Goal: Communication & Community: Answer question/provide support

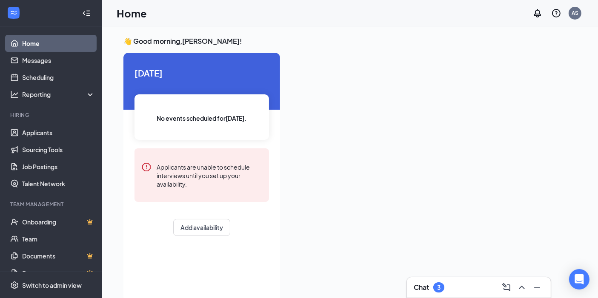
click at [475, 287] on div "Chat 3" at bounding box center [479, 288] width 130 height 14
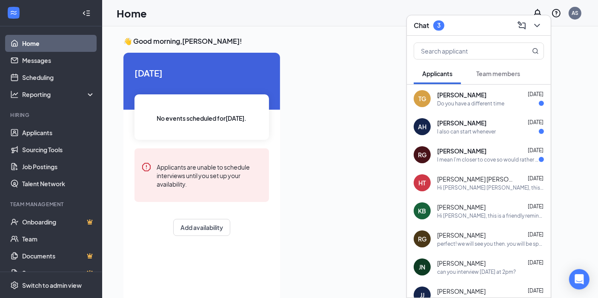
click at [500, 134] on div "I also can start whenever" at bounding box center [490, 131] width 107 height 7
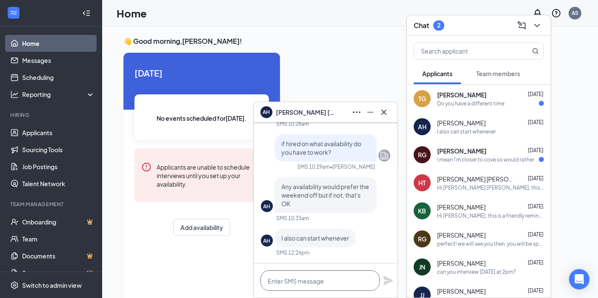
click at [323, 281] on textarea at bounding box center [319, 281] width 119 height 20
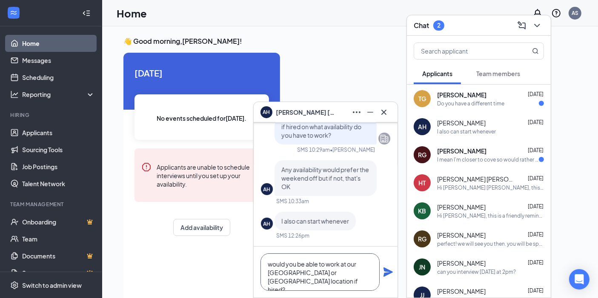
type textarea "would you be able to work at our [GEOGRAPHIC_DATA] or [GEOGRAPHIC_DATA] locatio…"
click at [388, 273] on icon "Plane" at bounding box center [388, 272] width 10 height 10
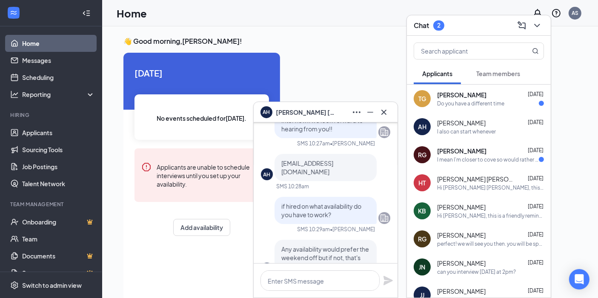
scroll to position [-142, 0]
click at [382, 113] on icon "Cross" at bounding box center [384, 112] width 10 height 10
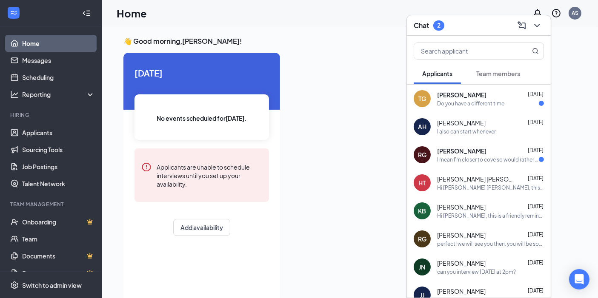
click at [468, 106] on div "Do you have a different time" at bounding box center [470, 103] width 67 height 7
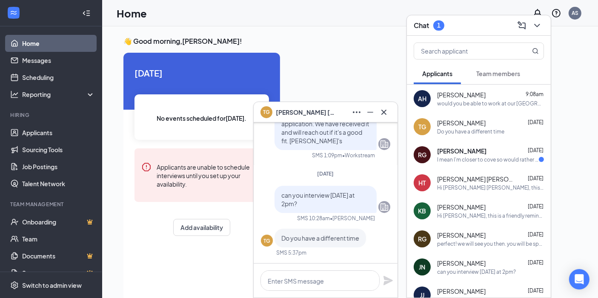
scroll to position [0, 0]
click at [382, 114] on icon "Cross" at bounding box center [384, 112] width 10 height 10
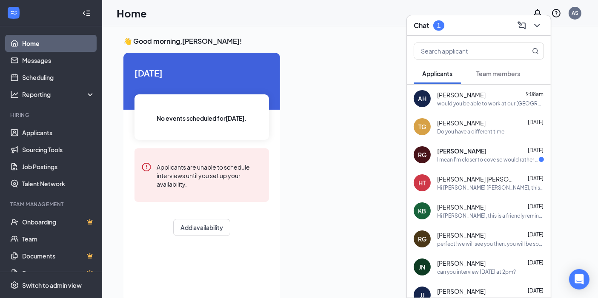
click at [464, 156] on div "I mean I'm closer to cove so would rather do that but i can give it a try in [P…" at bounding box center [488, 159] width 102 height 7
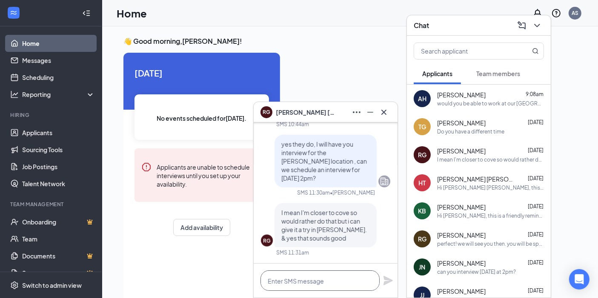
click at [326, 275] on textarea at bounding box center [319, 281] width 119 height 20
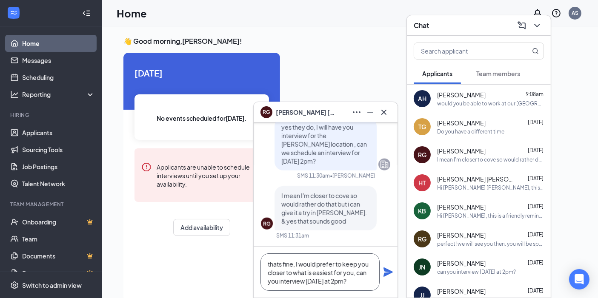
type textarea "thats fine, I would prefer to keep you closer to what is easiest for you, can y…"
click at [386, 274] on icon "Plane" at bounding box center [388, 272] width 9 height 9
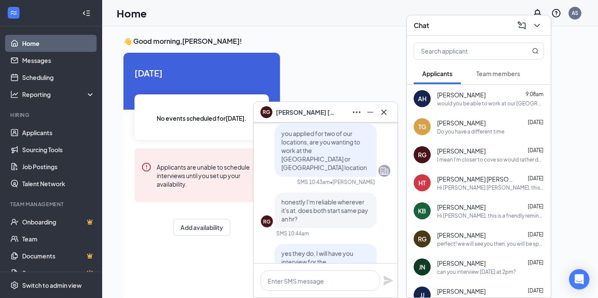
scroll to position [-188, 0]
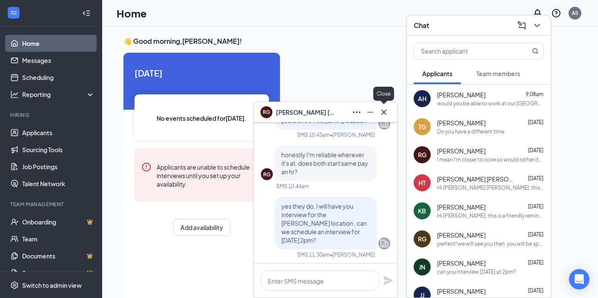
click at [386, 115] on icon "Cross" at bounding box center [384, 112] width 10 height 10
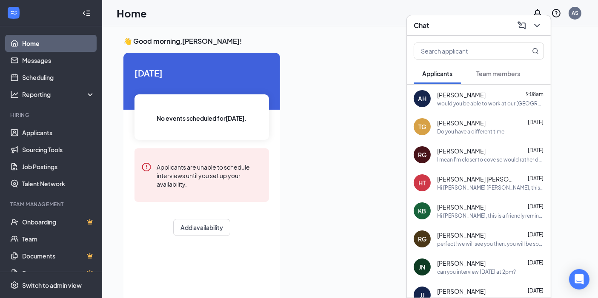
scroll to position [47, 0]
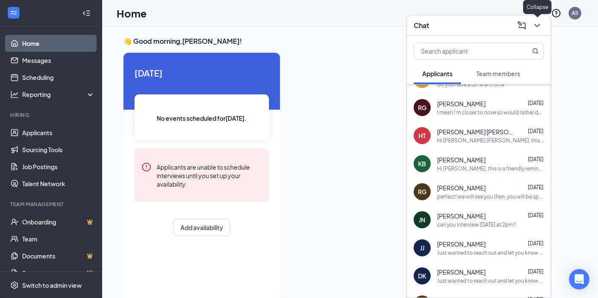
click at [538, 26] on icon "ChevronDown" at bounding box center [537, 25] width 6 height 3
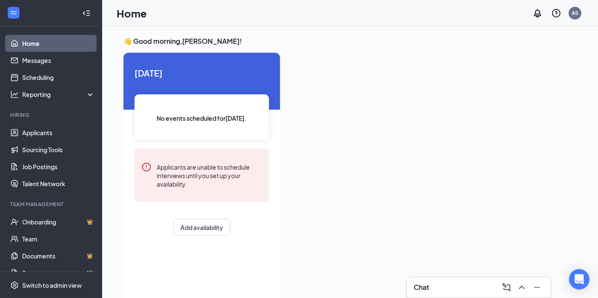
scroll to position [0, 0]
click at [39, 129] on link "Applicants" at bounding box center [58, 132] width 73 height 17
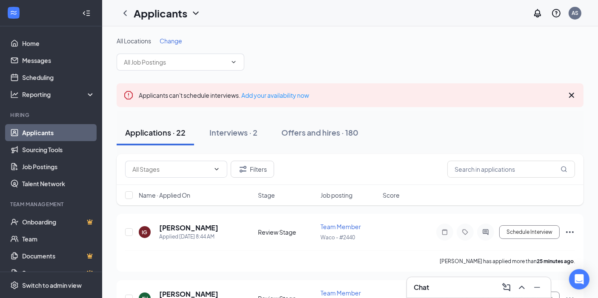
click at [451, 137] on div "Applications · 22 Interviews · 2 Offers and hires · 180" at bounding box center [350, 133] width 467 height 26
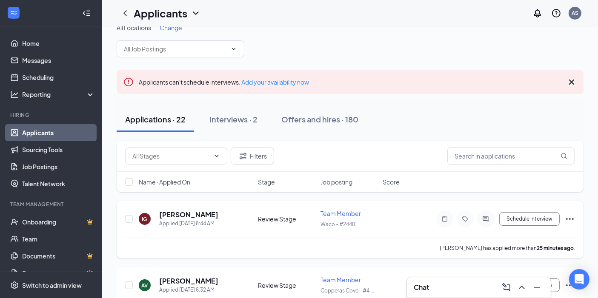
scroll to position [47, 0]
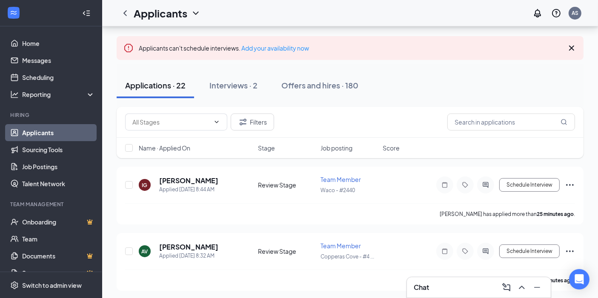
click at [572, 45] on icon "Cross" at bounding box center [572, 48] width 10 height 10
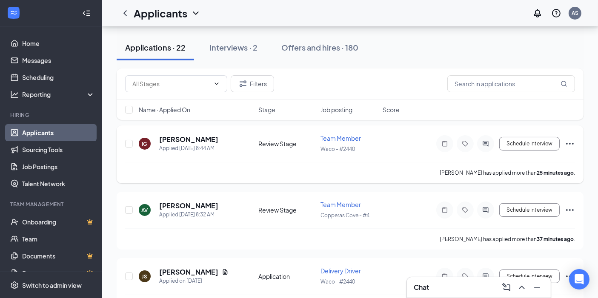
click at [569, 143] on icon "Ellipses" at bounding box center [570, 144] width 8 height 2
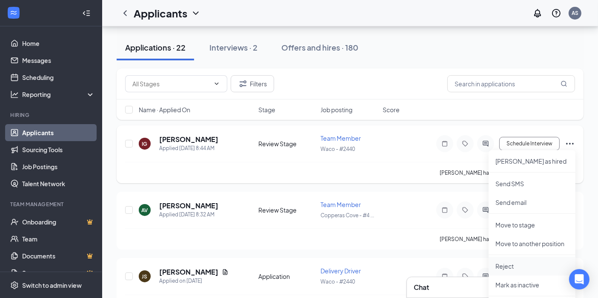
click at [508, 268] on p "Reject" at bounding box center [531, 266] width 73 height 9
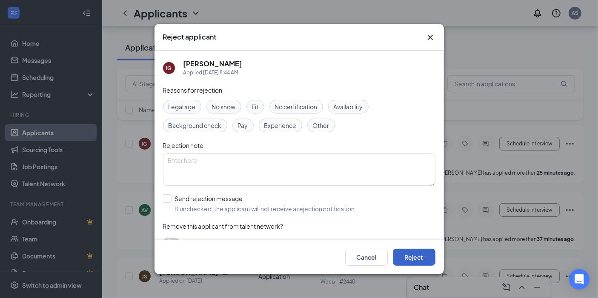
click at [406, 263] on button "Reject" at bounding box center [414, 257] width 43 height 17
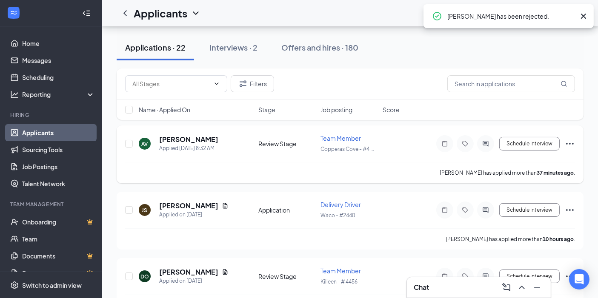
click at [569, 143] on icon "Ellipses" at bounding box center [570, 144] width 10 height 10
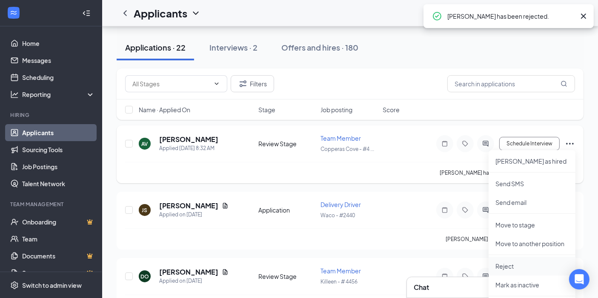
click at [509, 263] on p "Reject" at bounding box center [531, 266] width 73 height 9
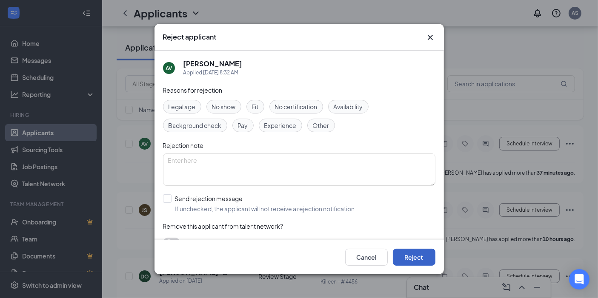
click at [426, 253] on button "Reject" at bounding box center [414, 257] width 43 height 17
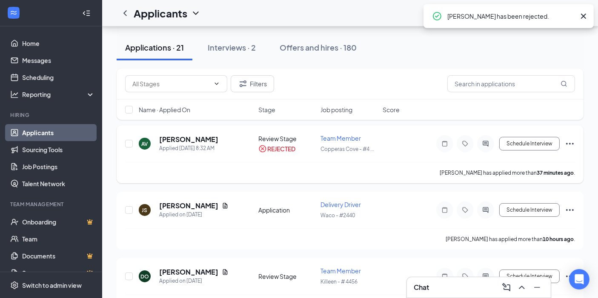
click at [570, 141] on icon "Ellipses" at bounding box center [570, 144] width 10 height 10
click at [573, 209] on icon "Ellipses" at bounding box center [570, 210] width 8 height 2
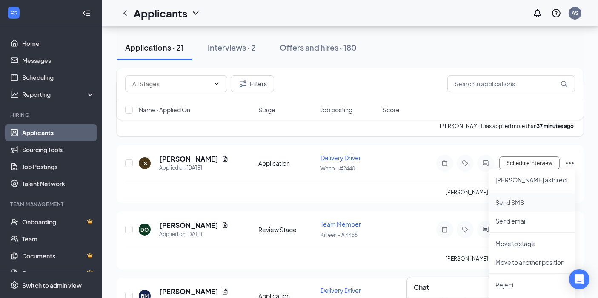
scroll to position [94, 0]
click at [504, 282] on p "Reject" at bounding box center [531, 285] width 73 height 9
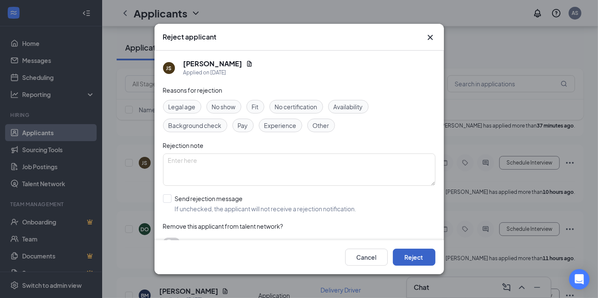
click at [423, 263] on button "Reject" at bounding box center [414, 257] width 43 height 17
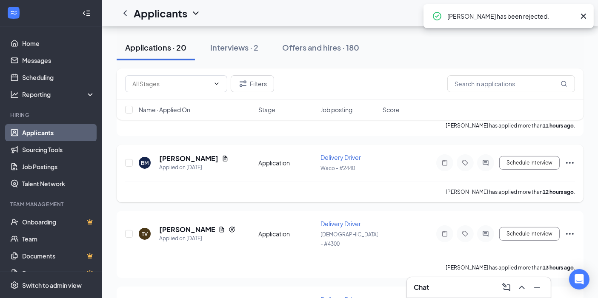
scroll to position [0, 0]
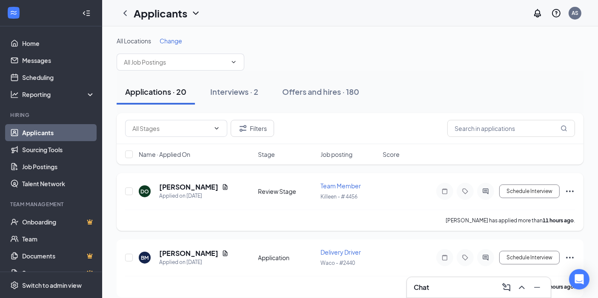
click at [573, 191] on icon "Ellipses" at bounding box center [570, 192] width 8 height 2
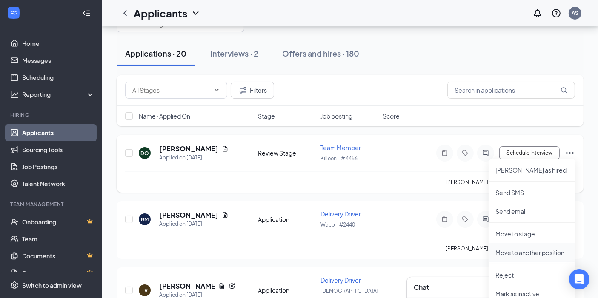
scroll to position [47, 0]
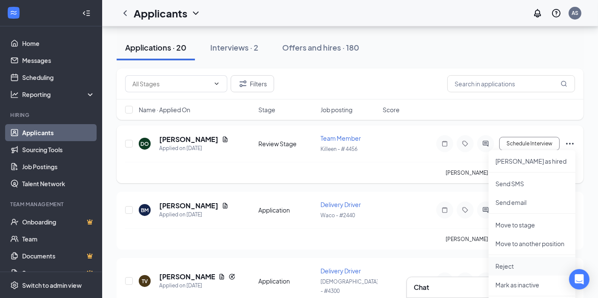
click at [528, 269] on p "Reject" at bounding box center [531, 266] width 73 height 9
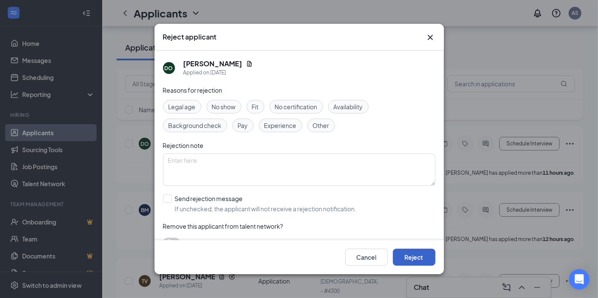
click at [426, 260] on button "Reject" at bounding box center [414, 257] width 43 height 17
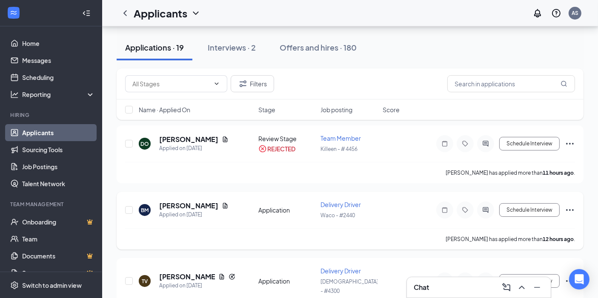
click at [570, 209] on icon "Ellipses" at bounding box center [570, 210] width 8 height 2
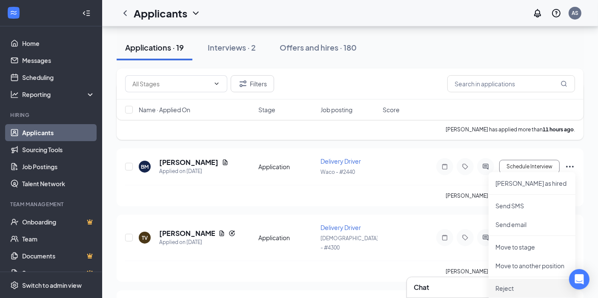
scroll to position [142, 0]
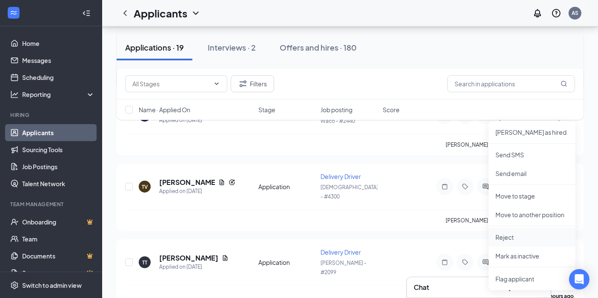
click at [512, 241] on li "Reject" at bounding box center [532, 237] width 87 height 19
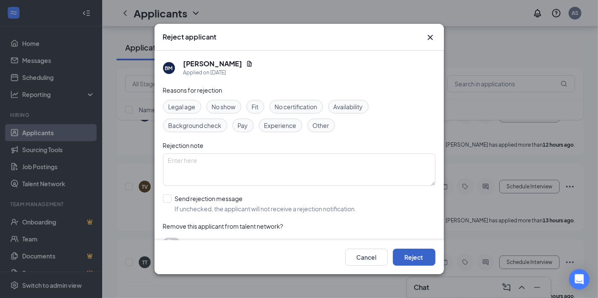
click at [401, 255] on button "Reject" at bounding box center [414, 257] width 43 height 17
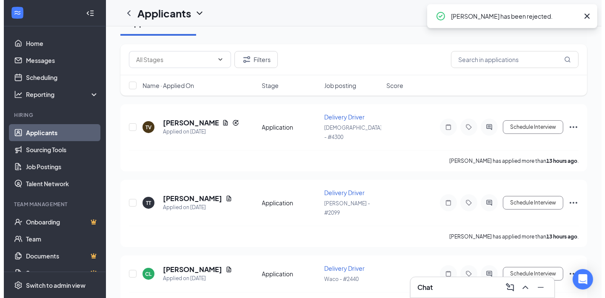
scroll to position [0, 0]
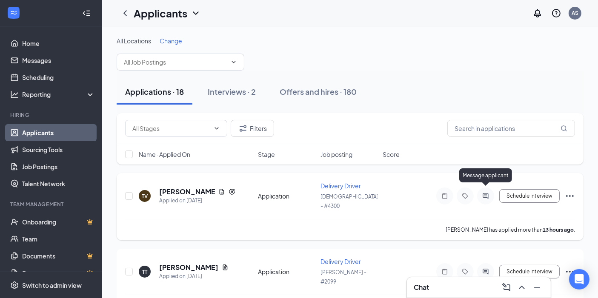
click at [488, 193] on icon "ActiveChat" at bounding box center [486, 196] width 10 height 7
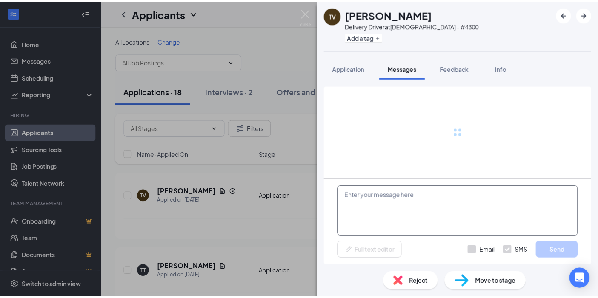
scroll to position [11, 0]
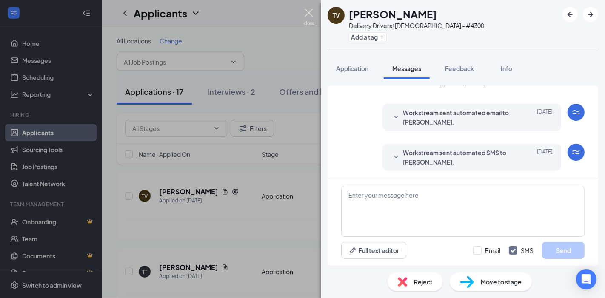
click at [309, 17] on img at bounding box center [309, 17] width 11 height 17
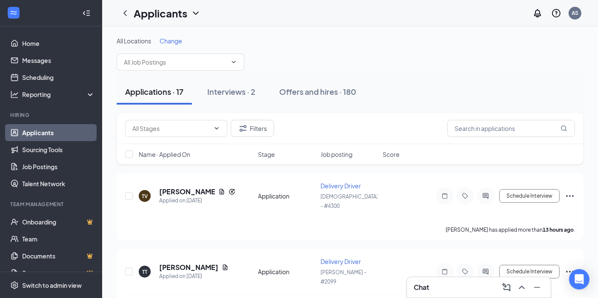
click at [441, 288] on div "Chat" at bounding box center [479, 288] width 130 height 14
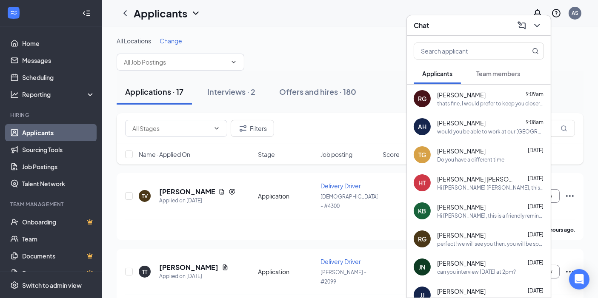
click at [455, 110] on div "RG [PERSON_NAME] 9:09am thats fine, I would prefer to keep you closer to what i…" at bounding box center [479, 99] width 144 height 28
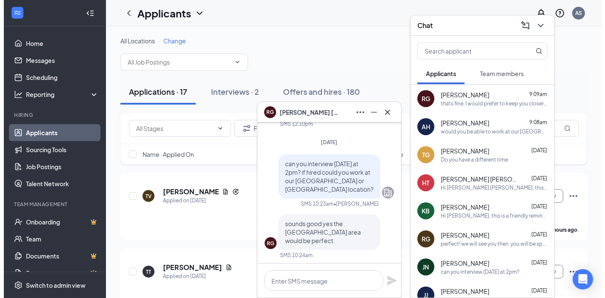
scroll to position [-804, 0]
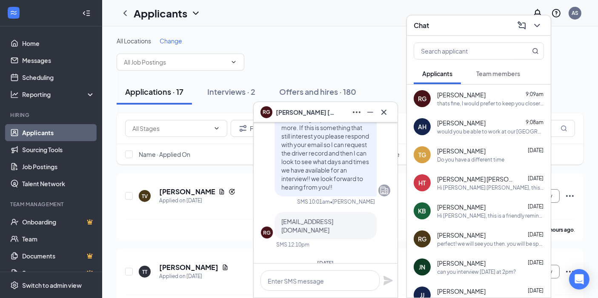
click at [318, 191] on span "Just wanted to reach out and let you know that as a driver for [PERSON_NAME] we…" at bounding box center [325, 89] width 89 height 203
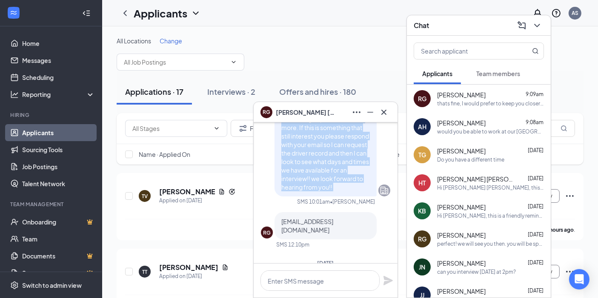
click at [318, 191] on span "Just wanted to reach out and let you know that as a driver for [PERSON_NAME] we…" at bounding box center [325, 89] width 89 height 203
copy span "Just wanted to reach out and let you know that as a driver for [PERSON_NAME] we…"
click at [379, 114] on icon "Cross" at bounding box center [384, 112] width 10 height 10
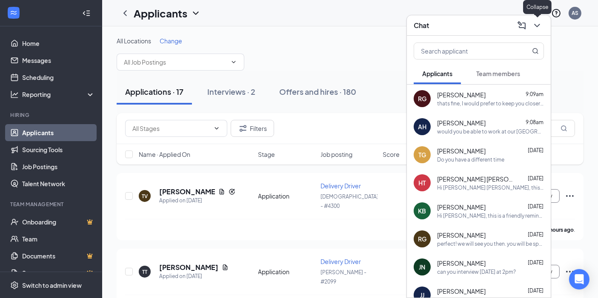
click at [536, 26] on icon "ChevronDown" at bounding box center [537, 25] width 6 height 3
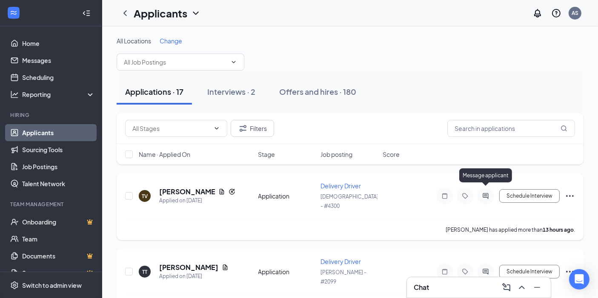
click at [487, 193] on icon "ActiveChat" at bounding box center [486, 196] width 10 height 7
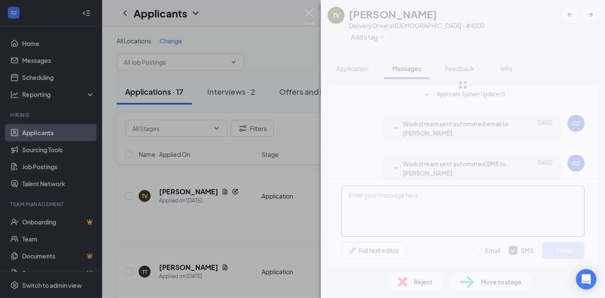
scroll to position [11, 0]
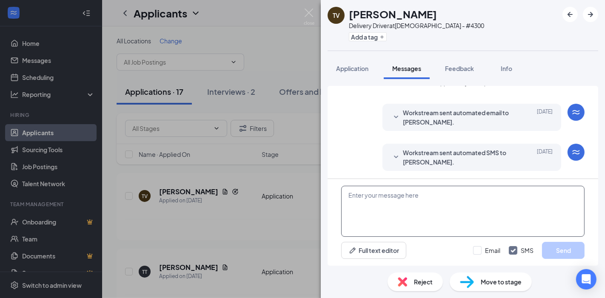
click at [426, 212] on textarea at bounding box center [462, 211] width 243 height 51
paste textarea "Just wanted to reach out and let you know that as a driver for [PERSON_NAME] we…"
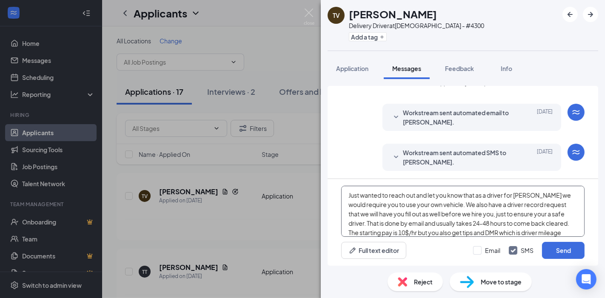
scroll to position [65, 0]
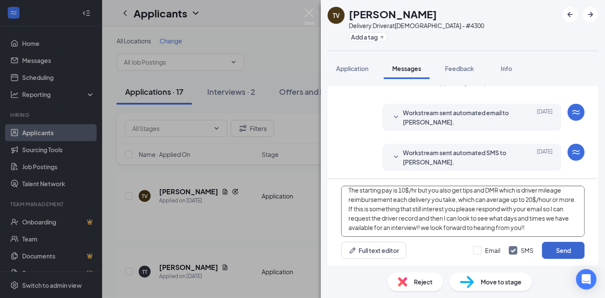
type textarea "Just wanted to reach out and let you know that as a driver for [PERSON_NAME] we…"
click at [553, 246] on button "Send" at bounding box center [563, 250] width 43 height 17
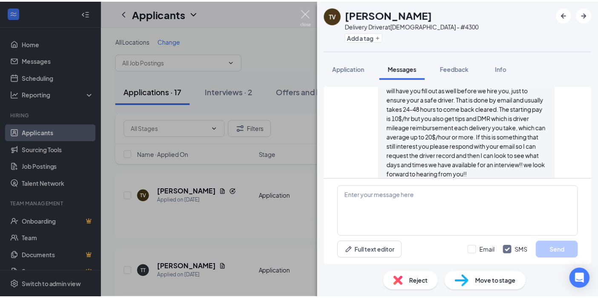
scroll to position [177, 0]
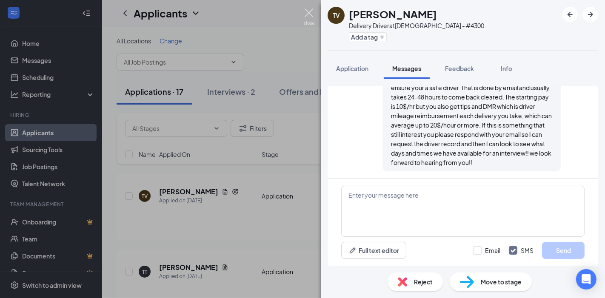
click at [311, 16] on img at bounding box center [309, 17] width 11 height 17
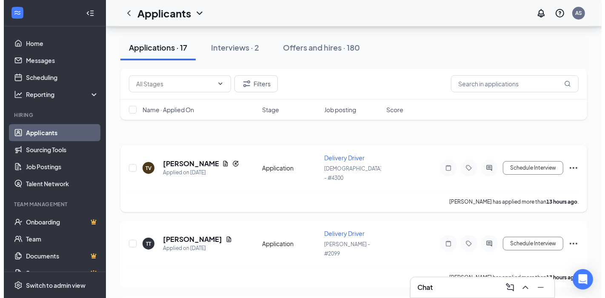
scroll to position [47, 0]
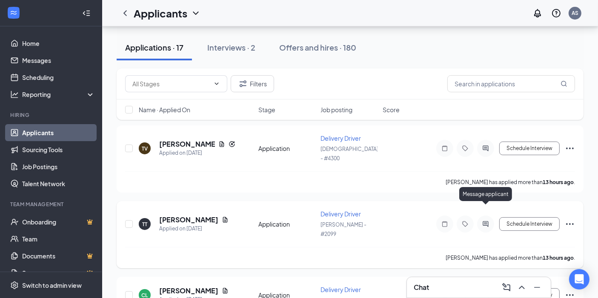
click at [489, 221] on icon "ActiveChat" at bounding box center [486, 224] width 10 height 7
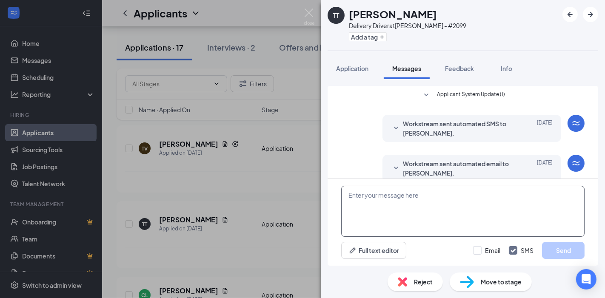
scroll to position [11, 0]
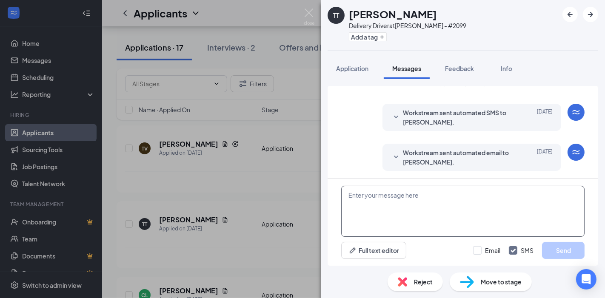
click at [409, 205] on textarea at bounding box center [462, 211] width 243 height 51
paste textarea "Just wanted to reach out and let you know that as a driver for [PERSON_NAME] we…"
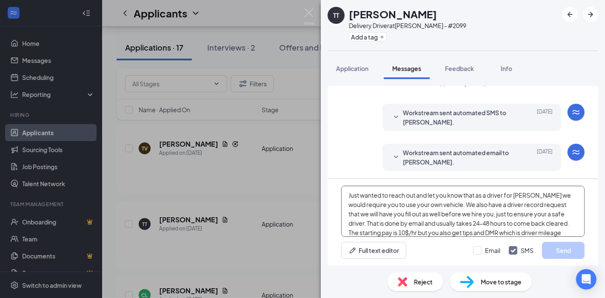
scroll to position [65, 0]
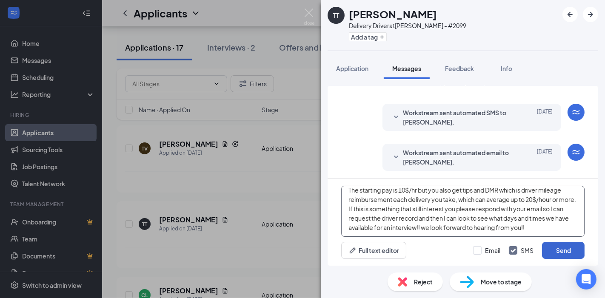
type textarea "Just wanted to reach out and let you know that as a driver for [PERSON_NAME] we…"
click at [556, 255] on button "Send" at bounding box center [563, 250] width 43 height 17
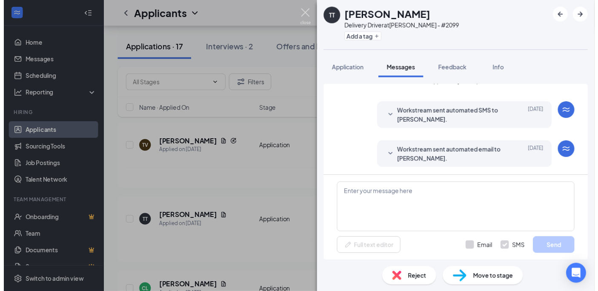
scroll to position [0, 0]
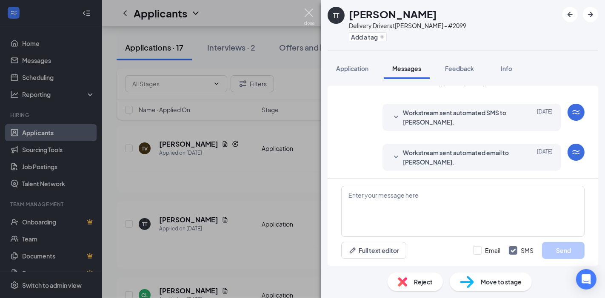
click at [307, 17] on img at bounding box center [309, 17] width 11 height 17
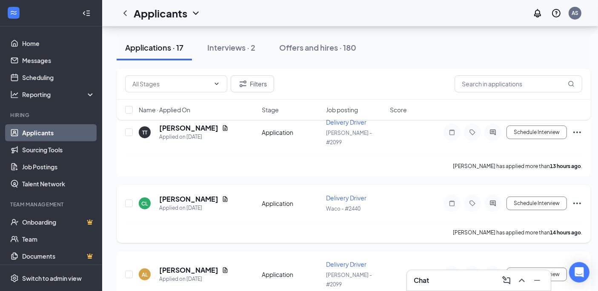
scroll to position [142, 0]
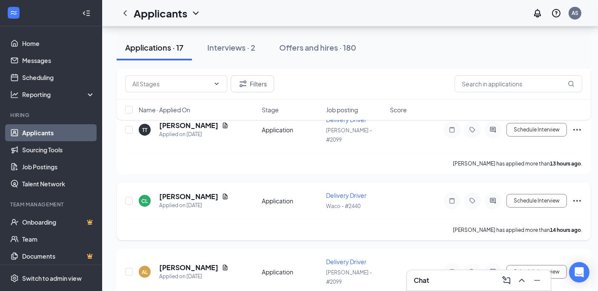
click at [574, 196] on icon "Ellipses" at bounding box center [577, 201] width 10 height 10
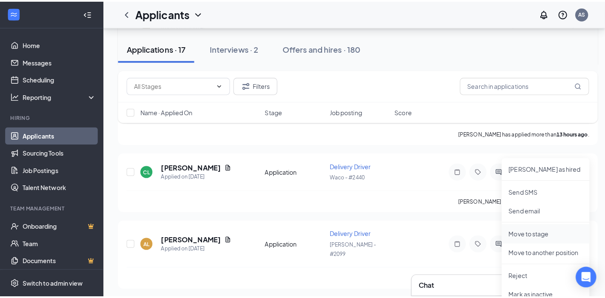
scroll to position [189, 0]
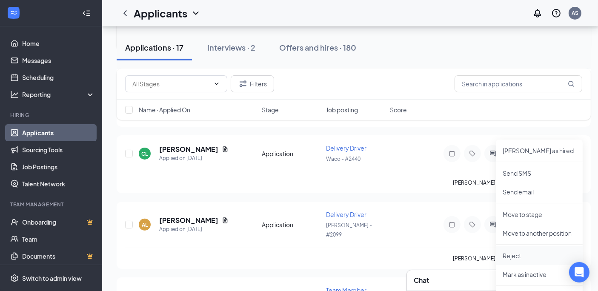
click at [519, 254] on p "Reject" at bounding box center [539, 256] width 73 height 9
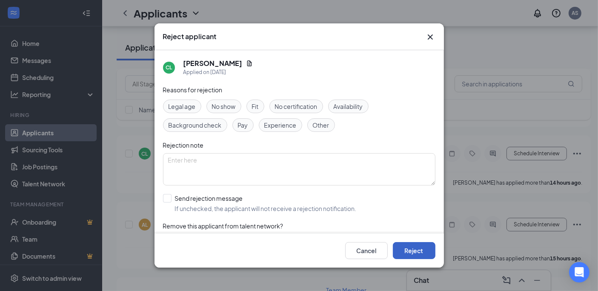
click at [426, 257] on button "Reject" at bounding box center [414, 250] width 43 height 17
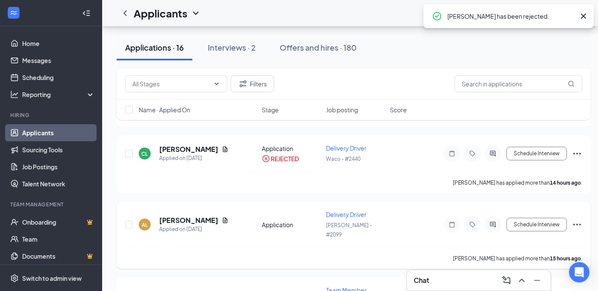
click at [496, 222] on icon "ActiveChat" at bounding box center [493, 225] width 6 height 6
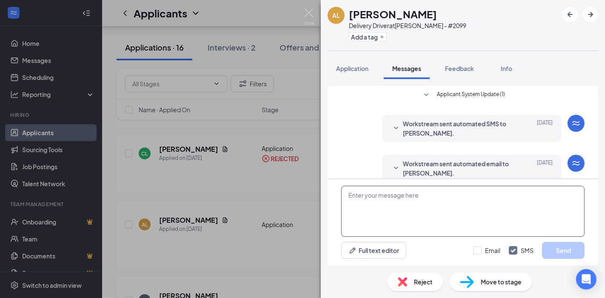
scroll to position [11, 0]
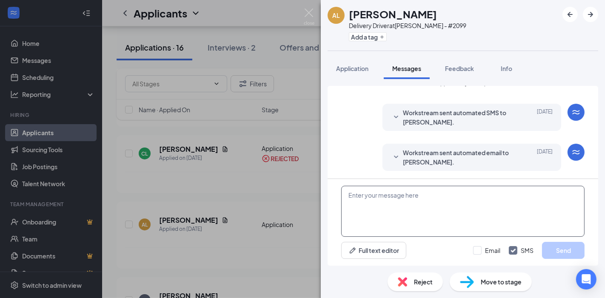
click at [395, 212] on textarea at bounding box center [462, 211] width 243 height 51
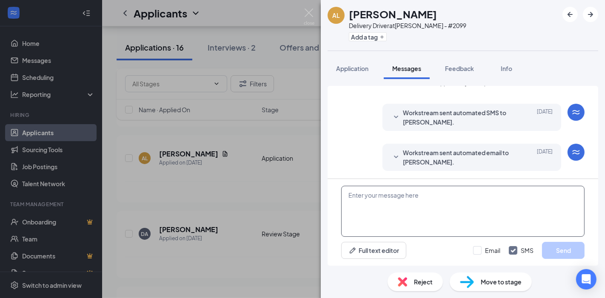
paste textarea "Just wanted to reach out and let you know that as a driver for [PERSON_NAME] we…"
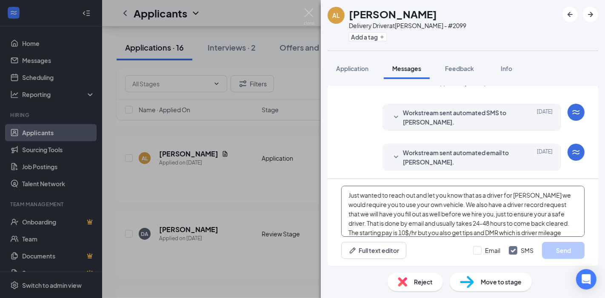
scroll to position [65, 0]
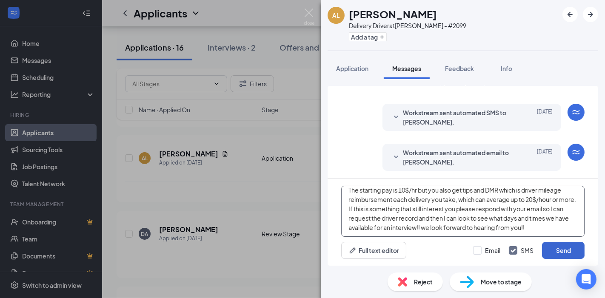
type textarea "Just wanted to reach out and let you know that as a driver for [PERSON_NAME] we…"
drag, startPoint x: 566, startPoint y: 247, endPoint x: 515, endPoint y: 219, distance: 58.5
click at [565, 247] on button "Send" at bounding box center [563, 250] width 43 height 17
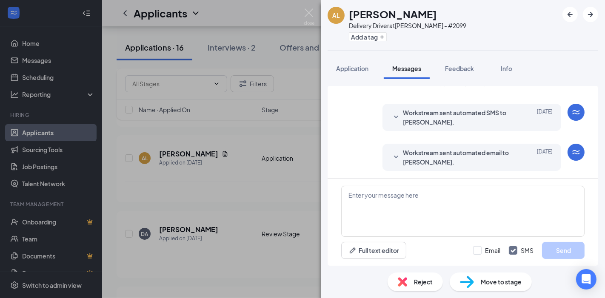
scroll to position [0, 0]
click at [314, 14] on img at bounding box center [309, 17] width 11 height 17
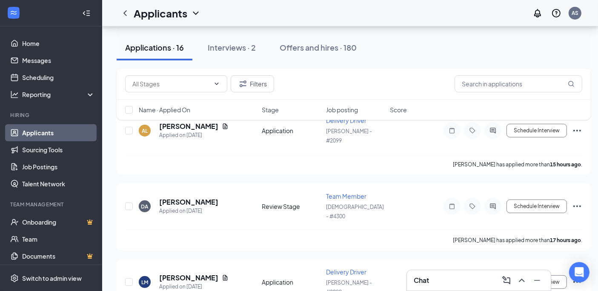
scroll to position [236, 0]
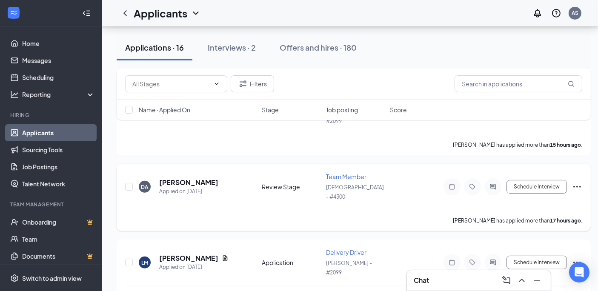
click at [580, 186] on icon "Ellipses" at bounding box center [577, 187] width 8 height 2
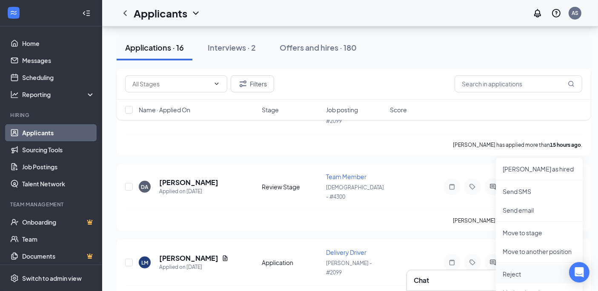
click at [518, 273] on p "Reject" at bounding box center [539, 274] width 73 height 9
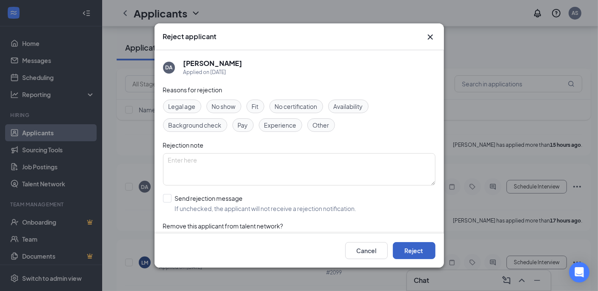
click at [423, 254] on button "Reject" at bounding box center [414, 250] width 43 height 17
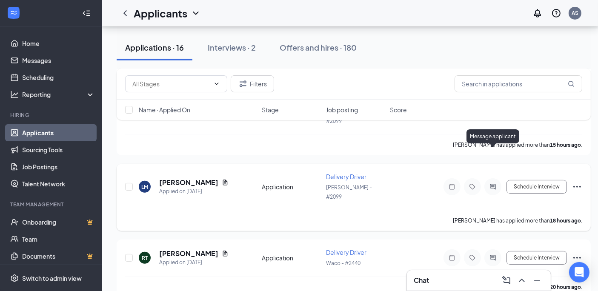
click at [495, 183] on icon "ActiveChat" at bounding box center [493, 186] width 10 height 7
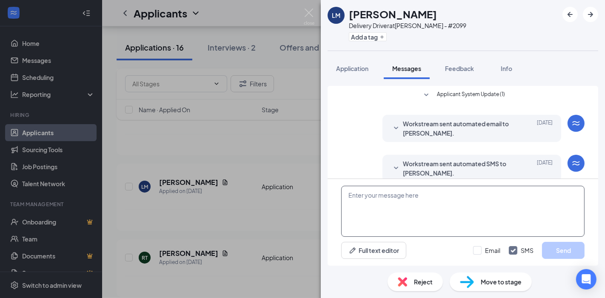
scroll to position [11, 0]
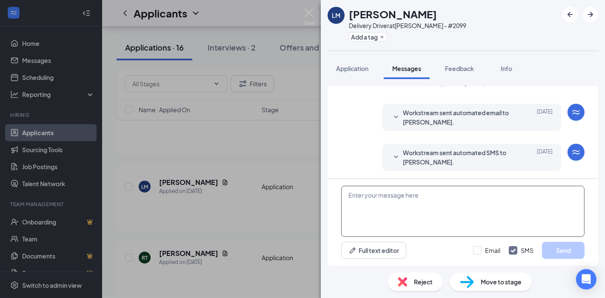
click at [401, 214] on textarea at bounding box center [462, 211] width 243 height 51
paste textarea "Just wanted to reach out and let you know that as a driver for [PERSON_NAME] we…"
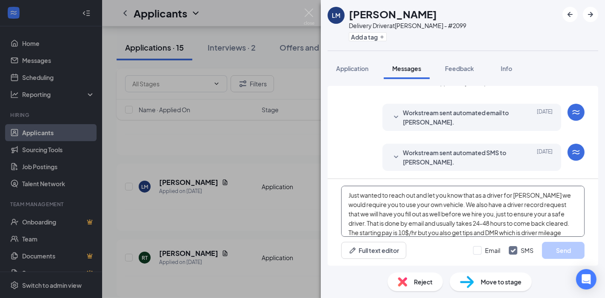
scroll to position [65, 0]
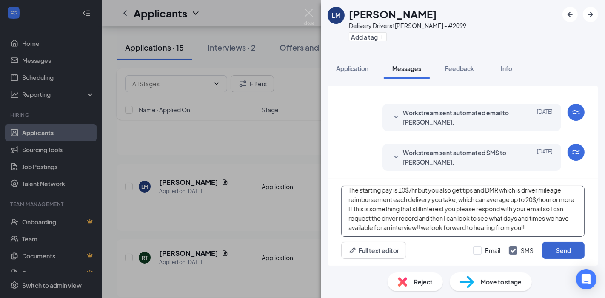
type textarea "Just wanted to reach out and let you know that as a driver for [PERSON_NAME] we…"
drag, startPoint x: 560, startPoint y: 250, endPoint x: 553, endPoint y: 244, distance: 8.8
click at [559, 250] on button "Send" at bounding box center [563, 250] width 43 height 17
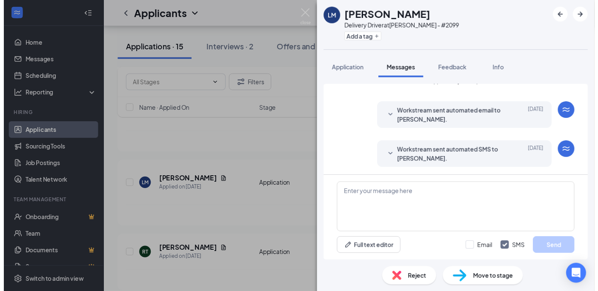
scroll to position [0, 0]
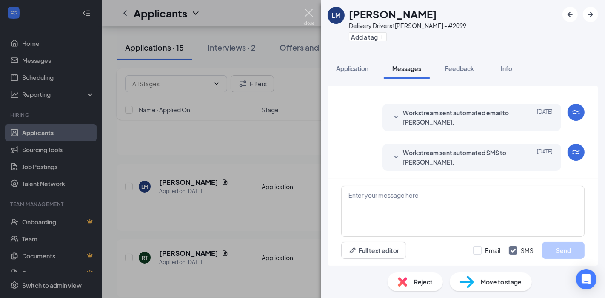
click at [312, 12] on img at bounding box center [309, 17] width 11 height 17
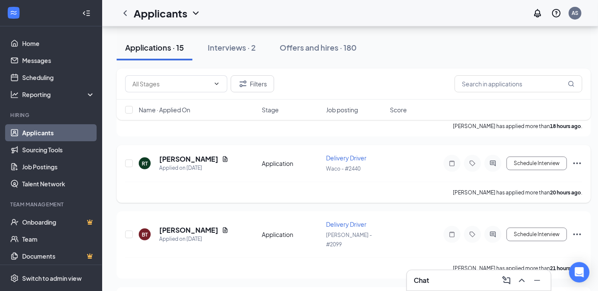
scroll to position [236, 0]
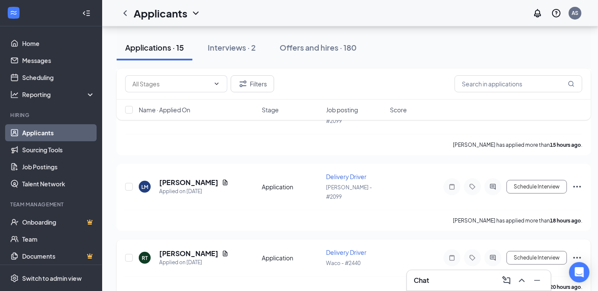
click at [572, 253] on icon "Ellipses" at bounding box center [577, 258] width 10 height 10
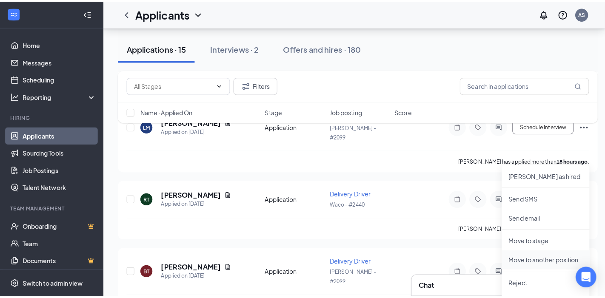
scroll to position [331, 0]
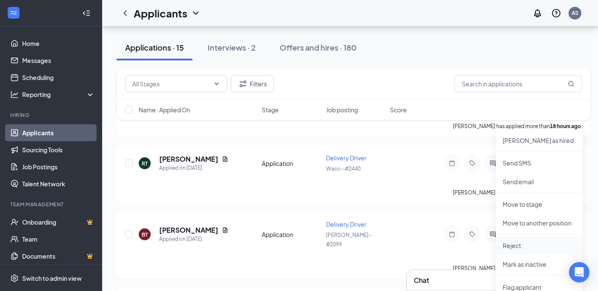
click at [530, 241] on p "Reject" at bounding box center [539, 245] width 73 height 9
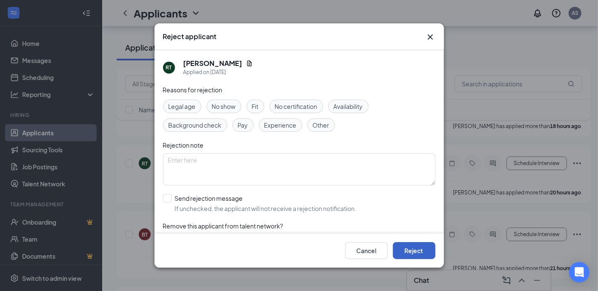
click at [424, 251] on button "Reject" at bounding box center [414, 250] width 43 height 17
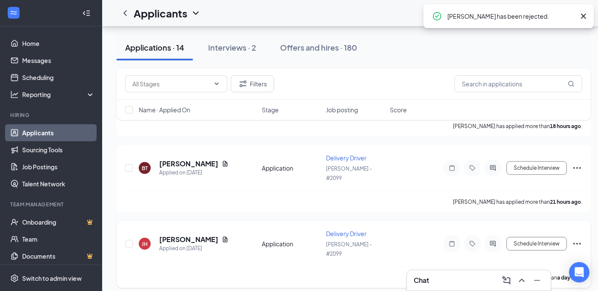
click at [494, 240] on icon "ActiveChat" at bounding box center [493, 243] width 10 height 7
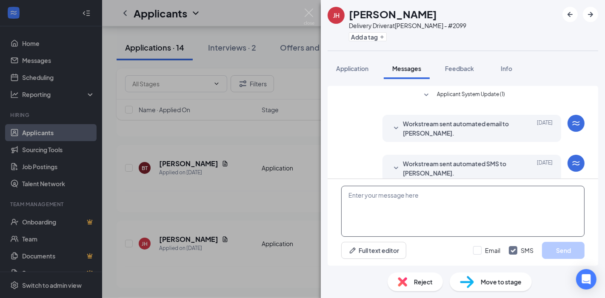
scroll to position [11, 0]
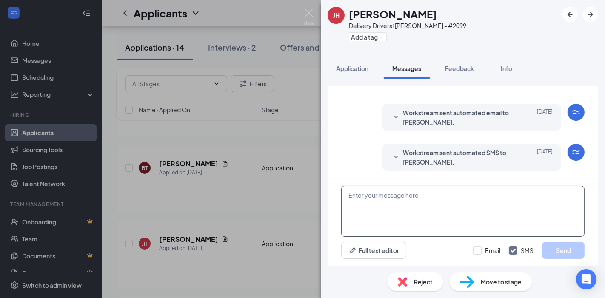
click at [419, 215] on textarea at bounding box center [462, 211] width 243 height 51
paste textarea "Just wanted to reach out and let you know that as a driver for [PERSON_NAME] we…"
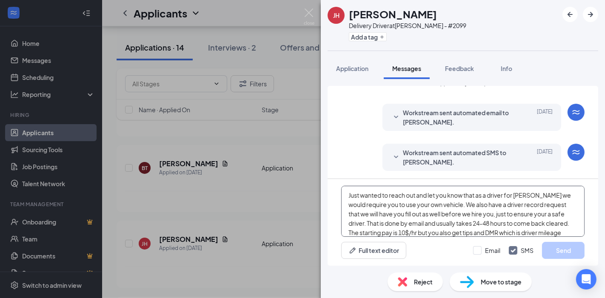
scroll to position [65, 0]
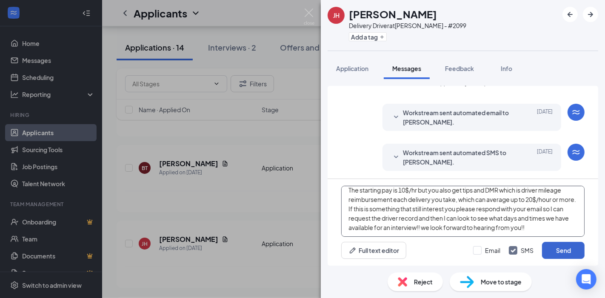
type textarea "Just wanted to reach out and let you know that as a driver for [PERSON_NAME] we…"
click at [561, 254] on button "Send" at bounding box center [563, 250] width 43 height 17
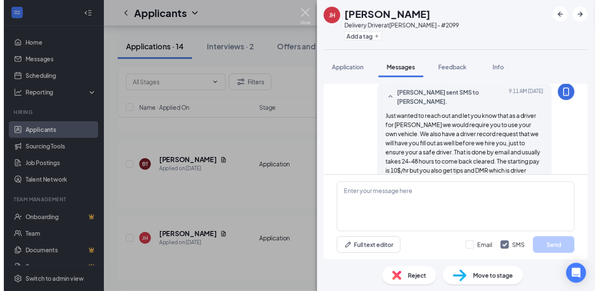
scroll to position [166, 0]
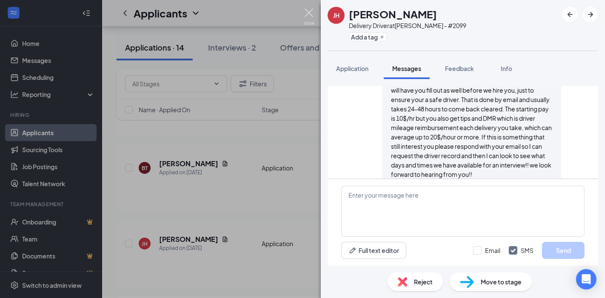
click at [305, 19] on img at bounding box center [309, 17] width 11 height 17
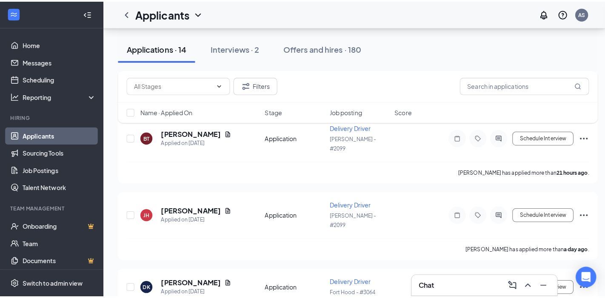
scroll to position [426, 0]
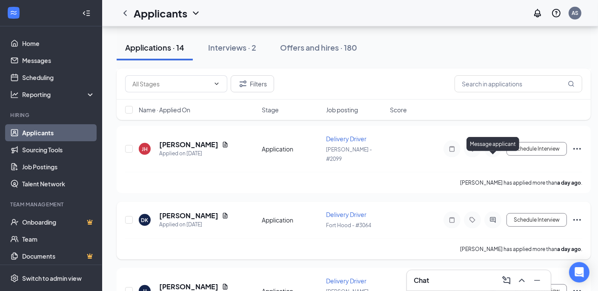
click at [493, 217] on icon "ActiveChat" at bounding box center [493, 220] width 10 height 7
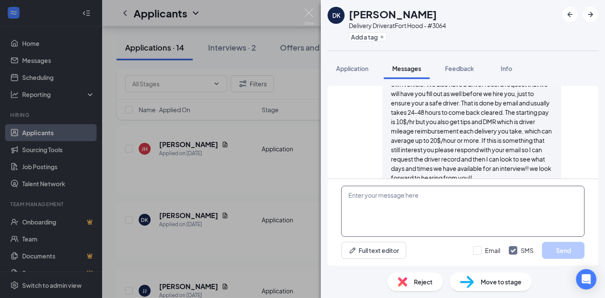
scroll to position [169, 0]
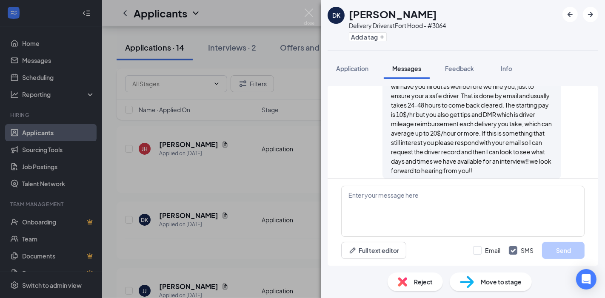
click at [317, 13] on div "DK [PERSON_NAME] Delivery Driver at [GEOGRAPHIC_DATA] - #3064 Add a tag Applica…" at bounding box center [302, 149] width 605 height 298
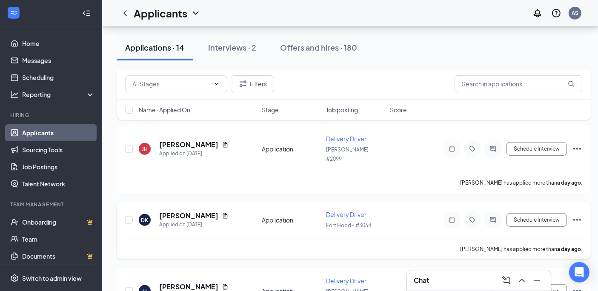
click at [572, 215] on icon "Ellipses" at bounding box center [577, 220] width 10 height 10
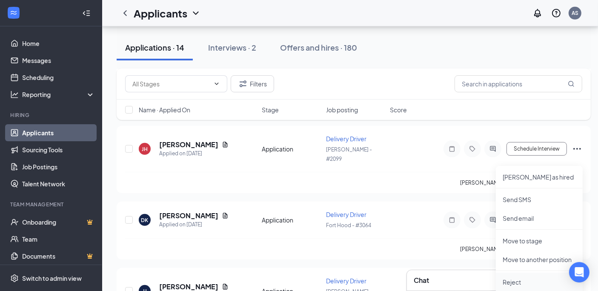
click at [509, 282] on p "Reject" at bounding box center [539, 282] width 73 height 9
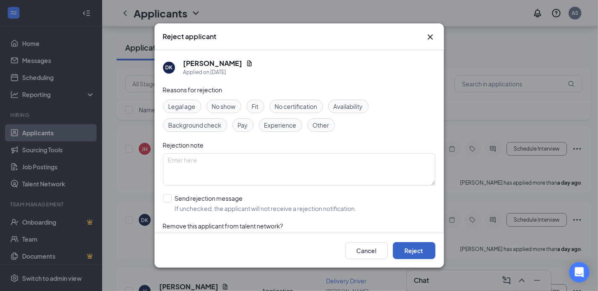
click at [412, 256] on button "Reject" at bounding box center [414, 250] width 43 height 17
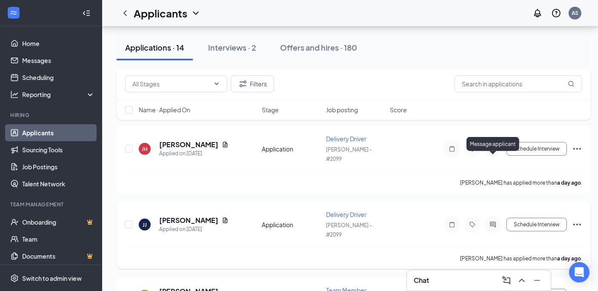
click at [489, 221] on icon "ActiveChat" at bounding box center [493, 224] width 10 height 7
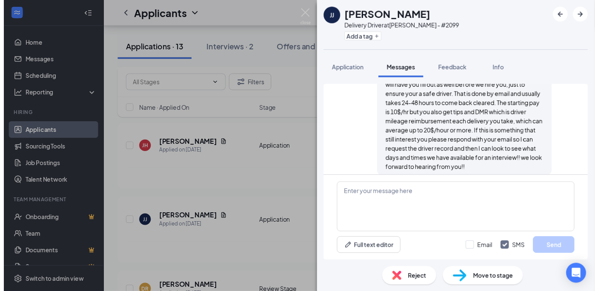
scroll to position [178, 0]
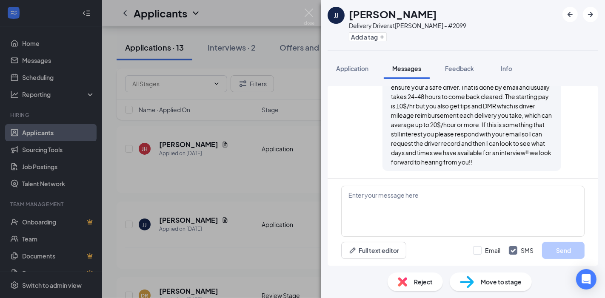
click at [316, 17] on div "[PERSON_NAME] [PERSON_NAME] Delivery Driver at [PERSON_NAME] - #2099 Add a tag …" at bounding box center [302, 149] width 605 height 298
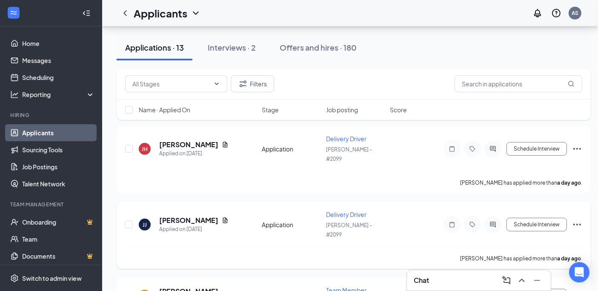
click at [575, 220] on icon "Ellipses" at bounding box center [577, 225] width 10 height 10
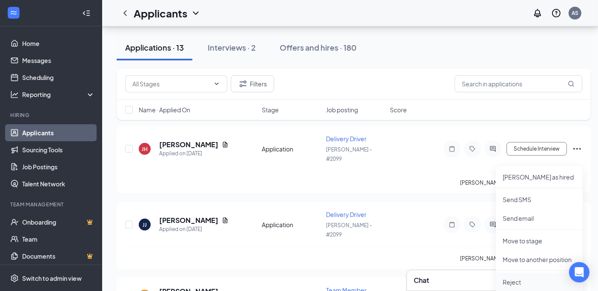
click at [514, 279] on p "Reject" at bounding box center [539, 282] width 73 height 9
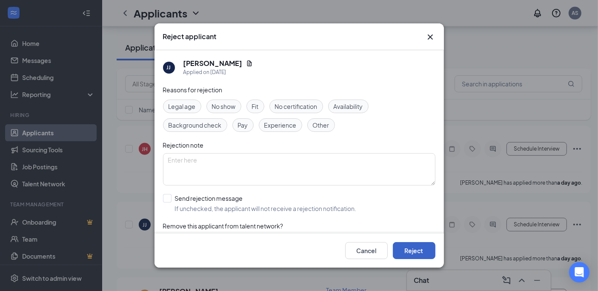
click at [423, 252] on button "Reject" at bounding box center [414, 250] width 43 height 17
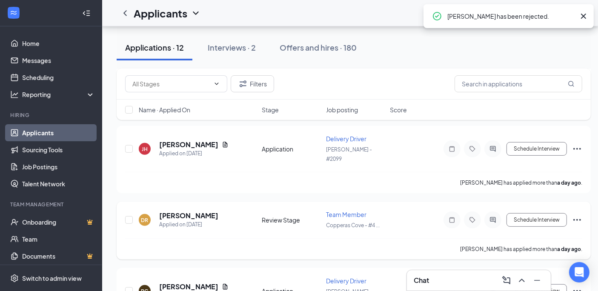
click at [500, 212] on div at bounding box center [492, 220] width 17 height 17
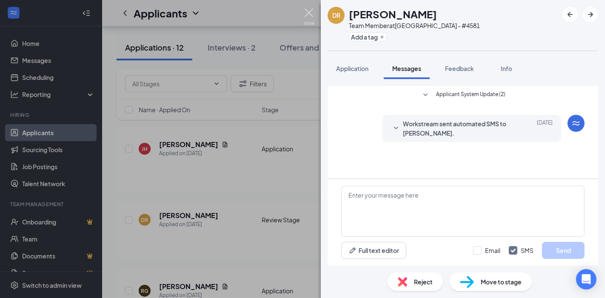
drag, startPoint x: 311, startPoint y: 16, endPoint x: 309, endPoint y: 25, distance: 9.3
click at [311, 15] on img at bounding box center [309, 17] width 11 height 17
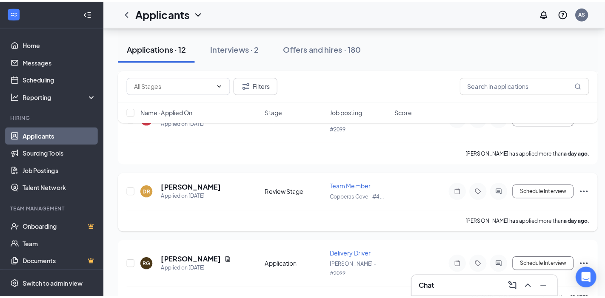
scroll to position [473, 0]
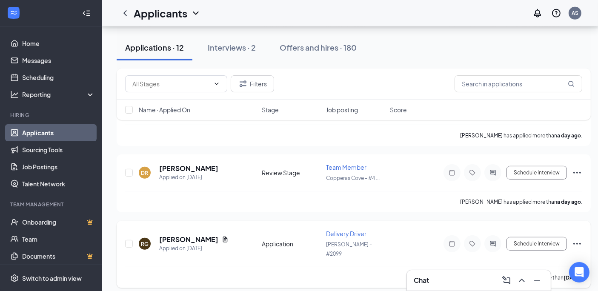
click at [498, 235] on div at bounding box center [492, 243] width 17 height 17
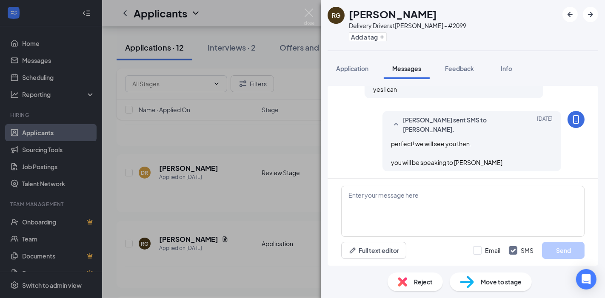
scroll to position [398, 0]
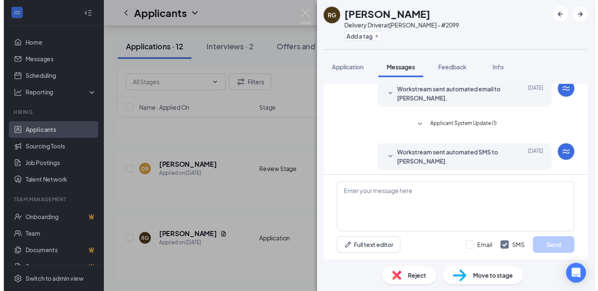
scroll to position [47, 0]
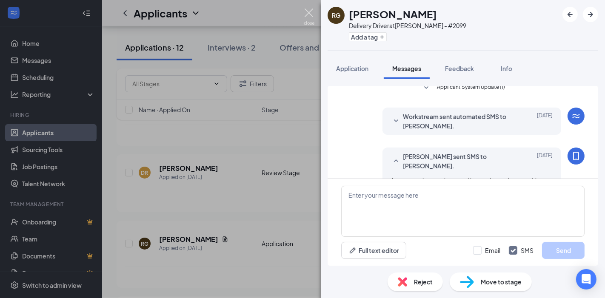
click at [306, 12] on img at bounding box center [309, 17] width 11 height 17
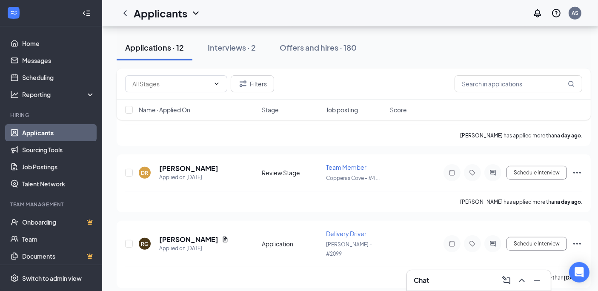
click at [421, 279] on h3 "Chat" at bounding box center [421, 280] width 15 height 9
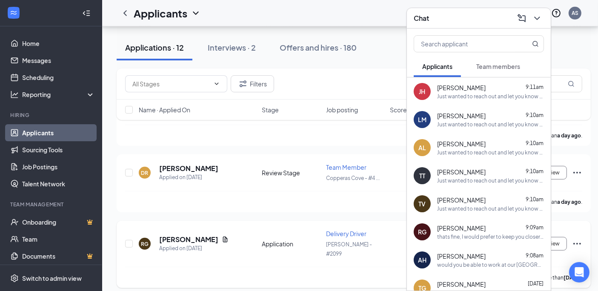
click at [356, 267] on div "[PERSON_NAME] has applied more than [DATE] ." at bounding box center [353, 277] width 457 height 21
click at [582, 239] on icon "Ellipses" at bounding box center [577, 244] width 10 height 10
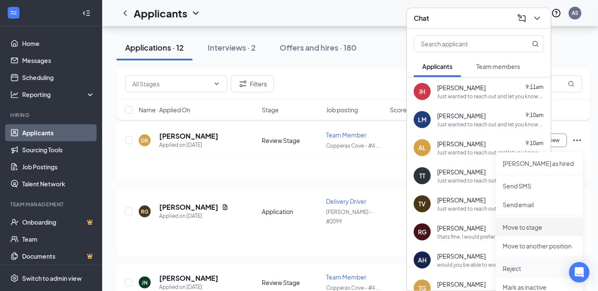
scroll to position [520, 0]
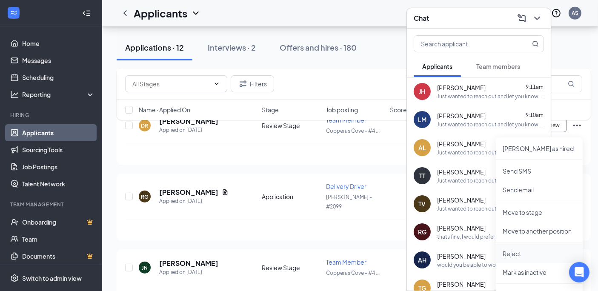
click at [527, 256] on p "Reject" at bounding box center [539, 253] width 73 height 9
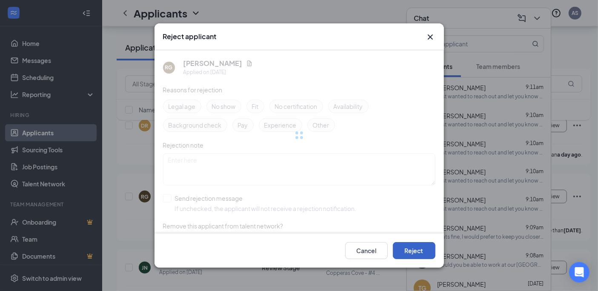
click at [401, 252] on button "Reject" at bounding box center [414, 250] width 43 height 17
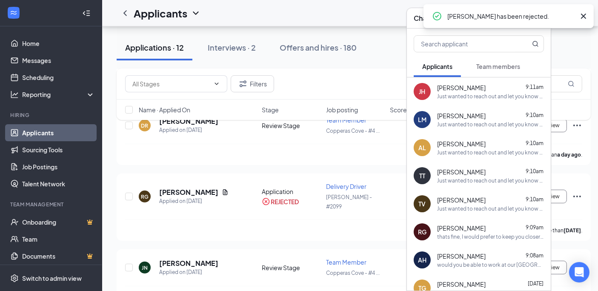
click at [581, 17] on icon "Cross" at bounding box center [583, 16] width 10 height 10
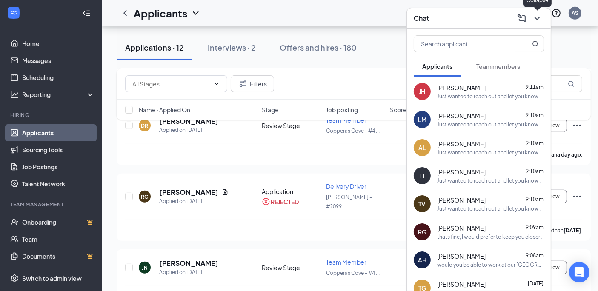
click at [543, 20] on button at bounding box center [537, 18] width 14 height 14
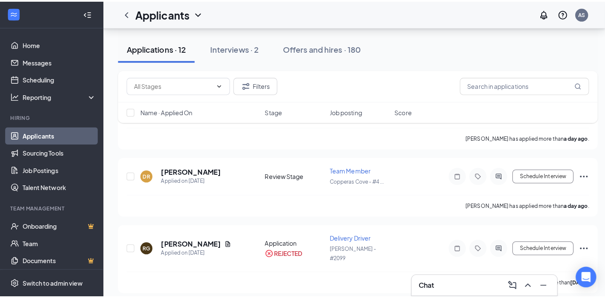
scroll to position [567, 0]
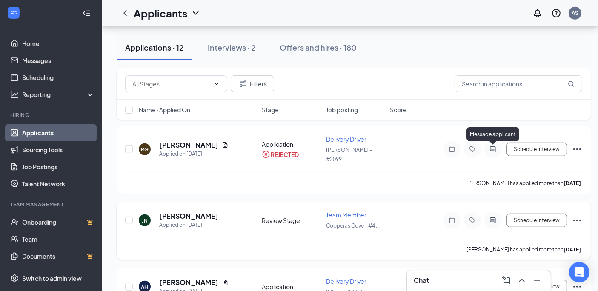
click at [494, 217] on icon "ActiveChat" at bounding box center [493, 220] width 10 height 7
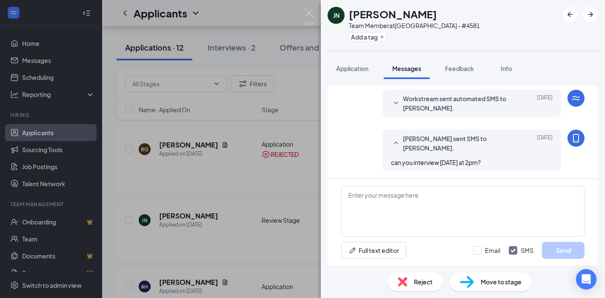
scroll to position [26, 0]
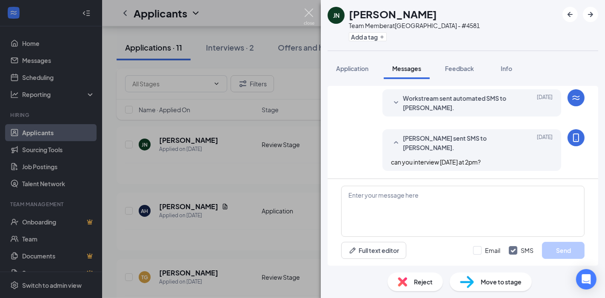
click at [312, 14] on img at bounding box center [309, 17] width 11 height 17
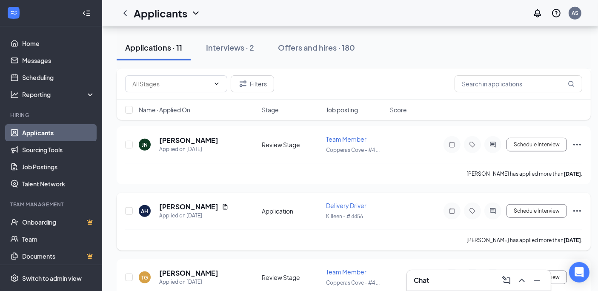
click at [493, 208] on icon "ActiveChat" at bounding box center [493, 211] width 10 height 7
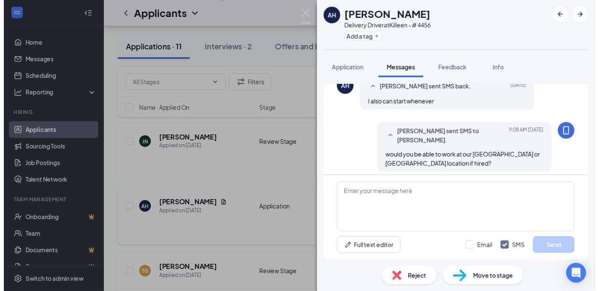
scroll to position [444, 0]
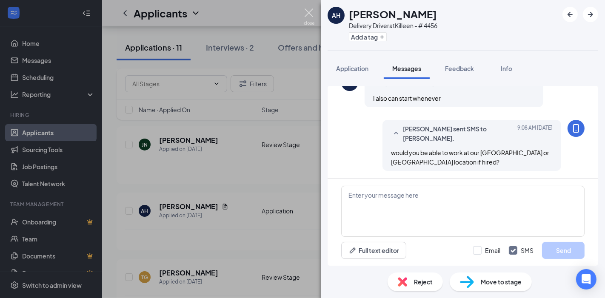
click at [312, 14] on img at bounding box center [309, 17] width 11 height 17
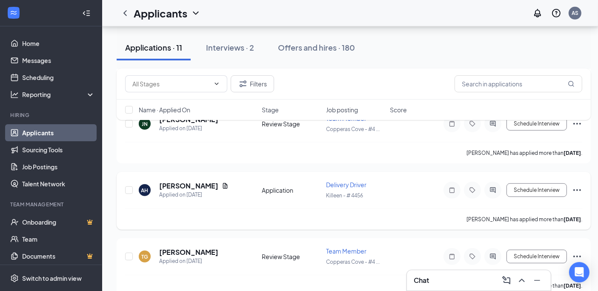
scroll to position [606, 0]
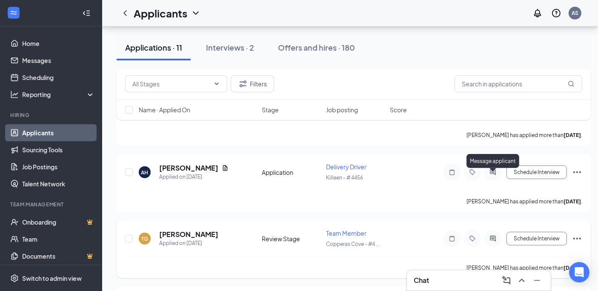
click at [491, 236] on icon "ActiveChat" at bounding box center [493, 239] width 6 height 6
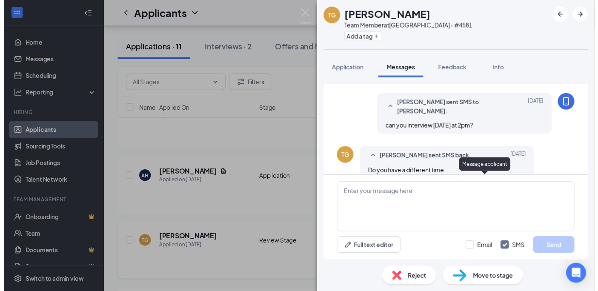
scroll to position [72, 0]
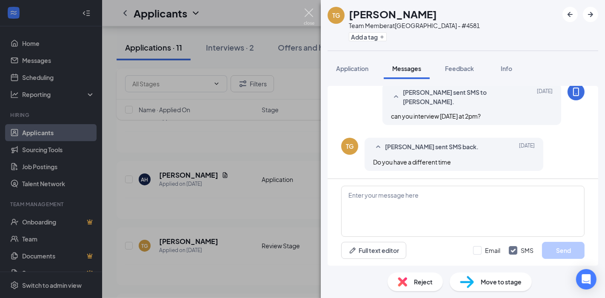
click at [310, 19] on img at bounding box center [309, 17] width 11 height 17
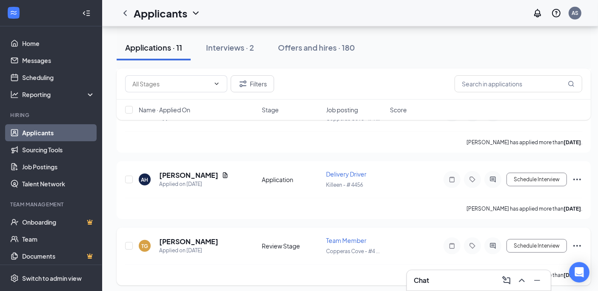
click at [575, 241] on icon "Ellipses" at bounding box center [577, 246] width 10 height 10
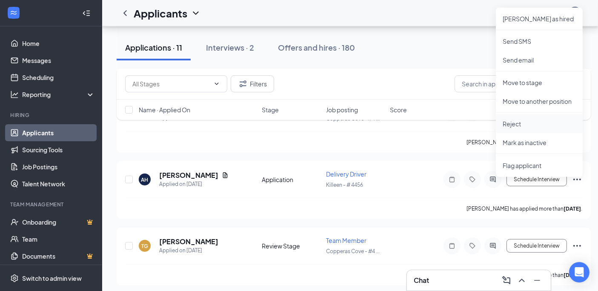
click at [518, 125] on p "Reject" at bounding box center [539, 124] width 73 height 9
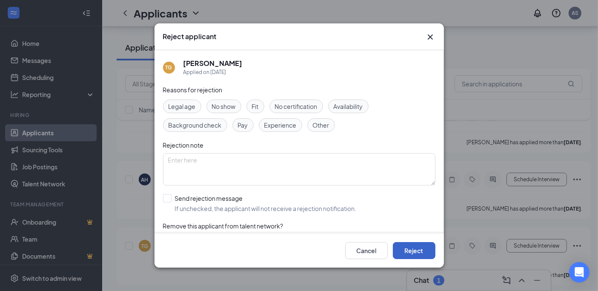
click at [419, 257] on button "Reject" at bounding box center [414, 250] width 43 height 17
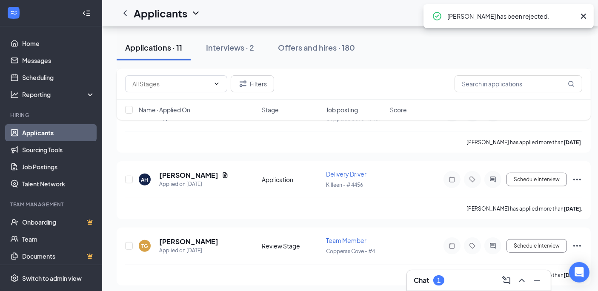
scroll to position [540, 0]
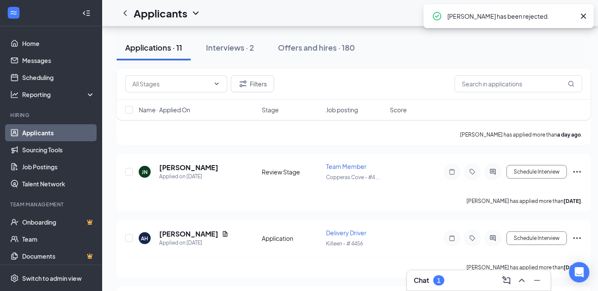
click at [471, 285] on div "Chat 1" at bounding box center [479, 281] width 130 height 14
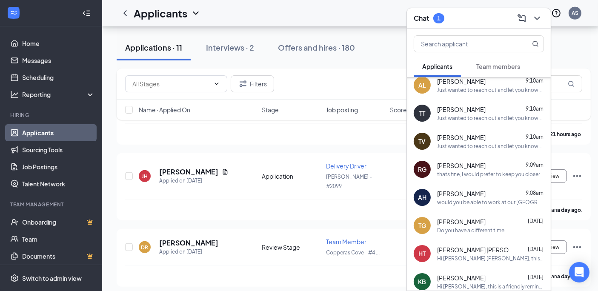
scroll to position [0, 0]
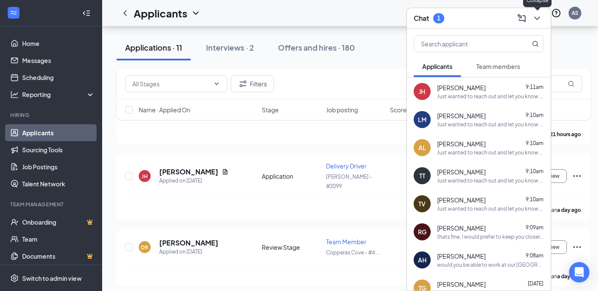
click at [542, 20] on icon "ChevronDown" at bounding box center [537, 18] width 10 height 10
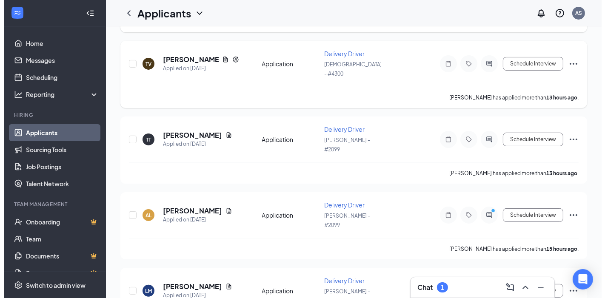
scroll to position [189, 0]
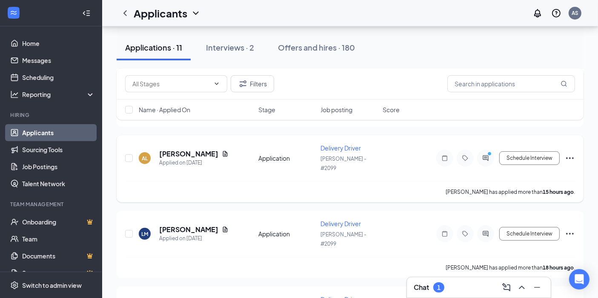
click at [478, 150] on div at bounding box center [485, 158] width 17 height 17
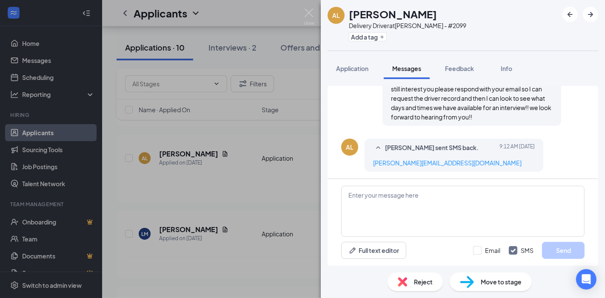
scroll to position [224, 0]
click at [397, 203] on textarea at bounding box center [462, 211] width 243 height 51
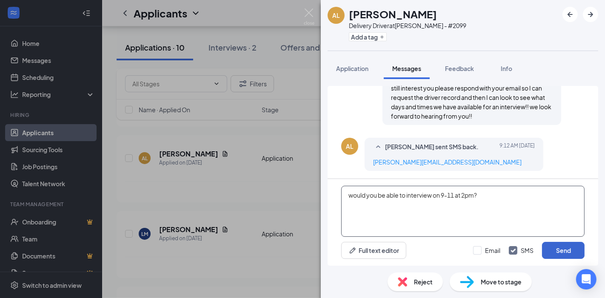
type textarea "would you be able to interview on 9-11 at 2pm?"
drag, startPoint x: 567, startPoint y: 251, endPoint x: 484, endPoint y: 215, distance: 90.7
click at [567, 251] on button "Send" at bounding box center [563, 250] width 43 height 17
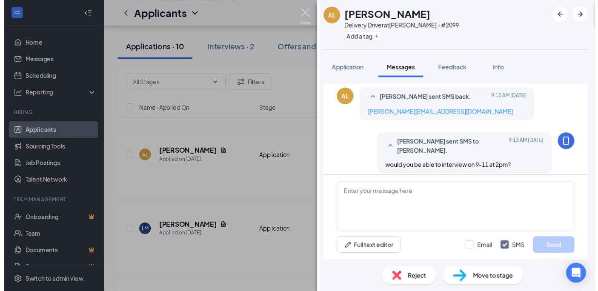
scroll to position [278, 0]
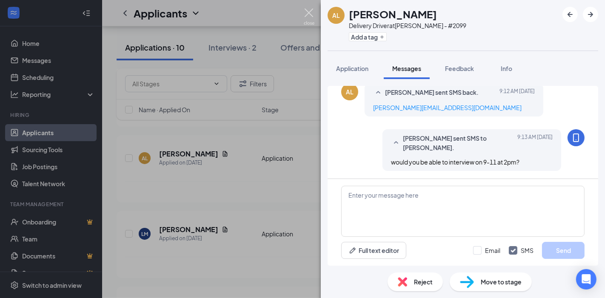
drag, startPoint x: 313, startPoint y: 16, endPoint x: 302, endPoint y: 4, distance: 16.6
click at [313, 16] on img at bounding box center [309, 17] width 11 height 17
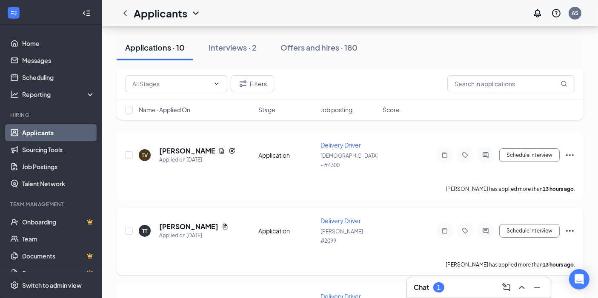
scroll to position [47, 0]
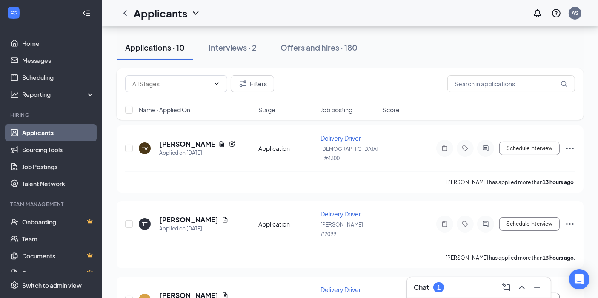
click at [445, 295] on div "Chat 1" at bounding box center [479, 288] width 144 height 20
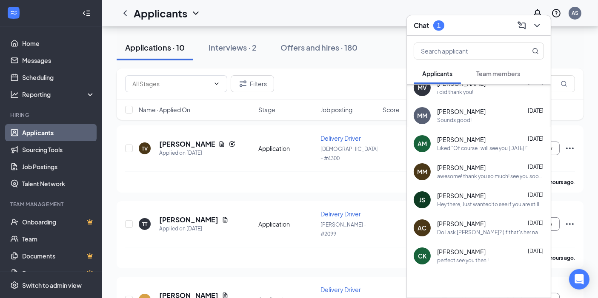
scroll to position [378, 0]
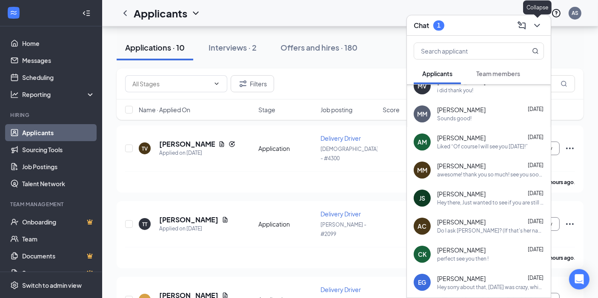
click at [535, 23] on icon "ChevronDown" at bounding box center [537, 25] width 10 height 10
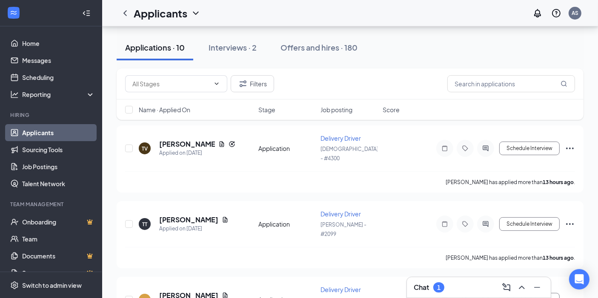
click at [437, 290] on div "1" at bounding box center [438, 288] width 11 height 10
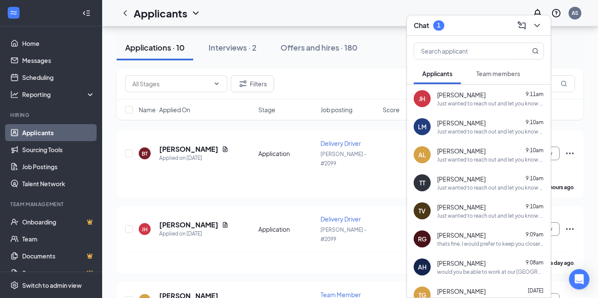
scroll to position [331, 0]
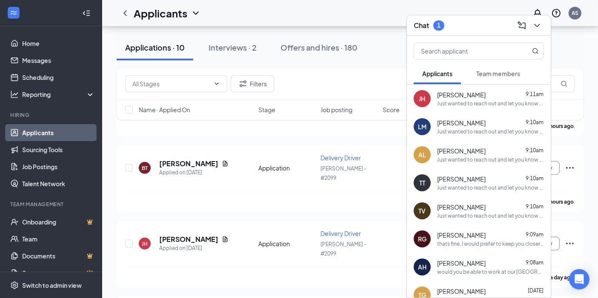
click at [498, 203] on div "[PERSON_NAME] 9:10am" at bounding box center [490, 207] width 107 height 9
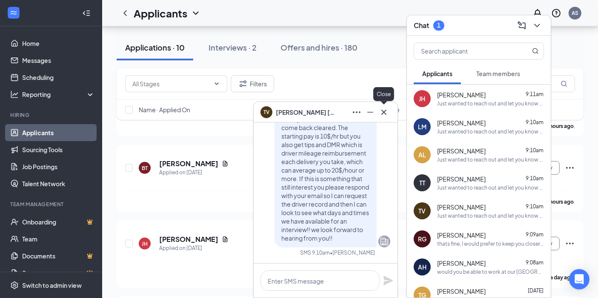
click at [385, 114] on icon "Cross" at bounding box center [383, 111] width 5 height 5
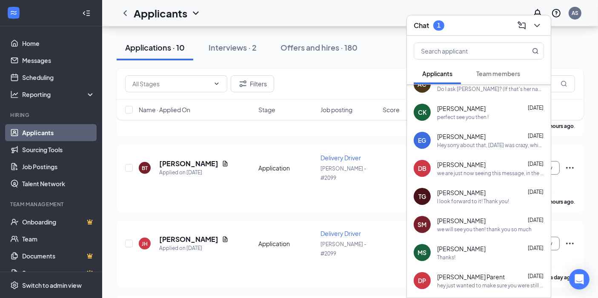
scroll to position [672, 0]
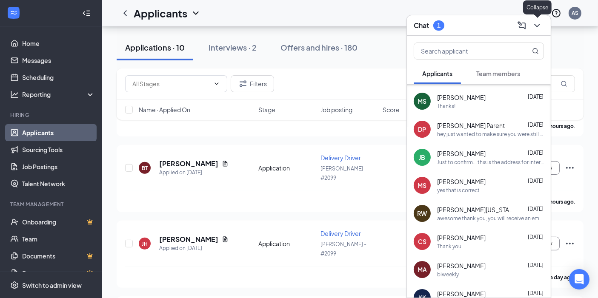
click at [537, 26] on icon "ChevronDown" at bounding box center [537, 25] width 6 height 3
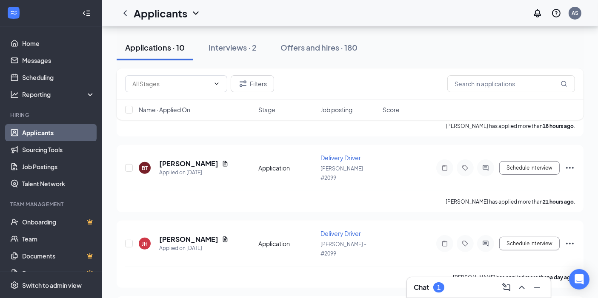
click at [444, 288] on div "1" at bounding box center [438, 288] width 11 height 10
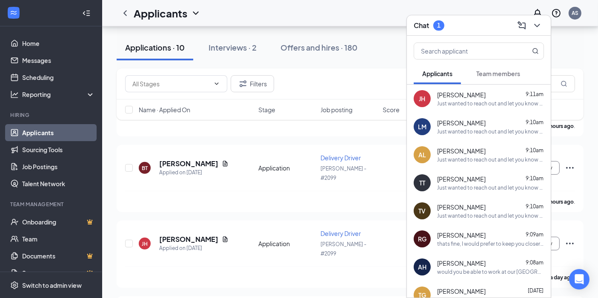
click at [492, 73] on span "Team members" at bounding box center [498, 74] width 44 height 8
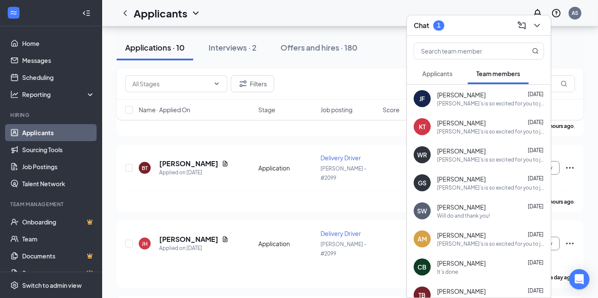
click at [456, 79] on button "Applicants" at bounding box center [437, 73] width 47 height 21
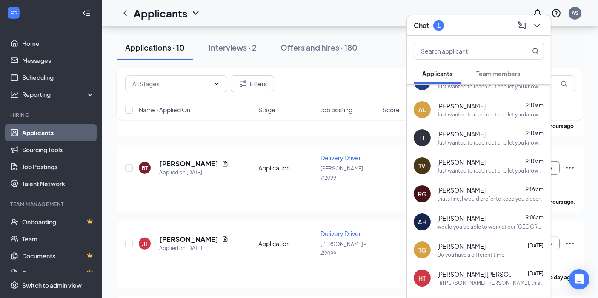
scroll to position [47, 0]
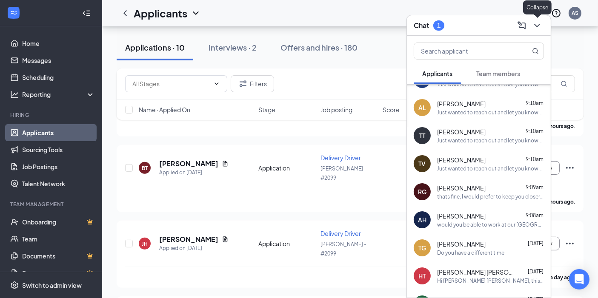
click at [539, 28] on icon "ChevronDown" at bounding box center [537, 25] width 10 height 10
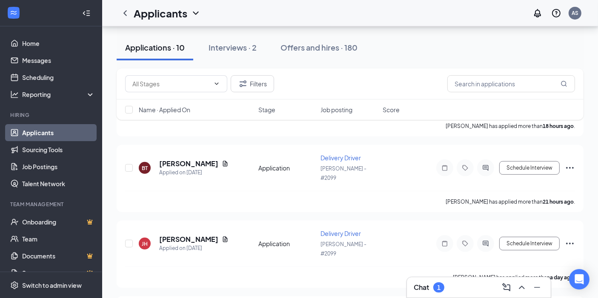
scroll to position [0, 0]
click at [252, 49] on div "Interviews · 2" at bounding box center [233, 47] width 48 height 11
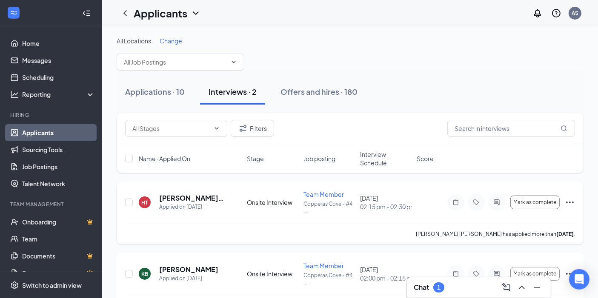
scroll to position [29, 0]
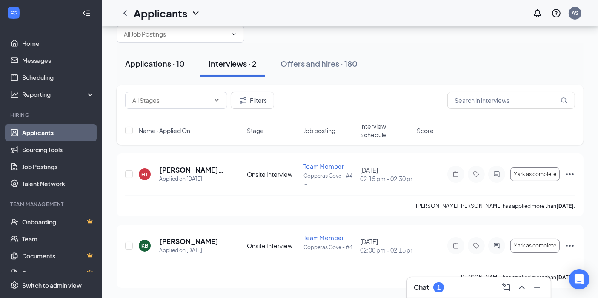
click at [166, 63] on div "Applications · 10" at bounding box center [155, 63] width 60 height 11
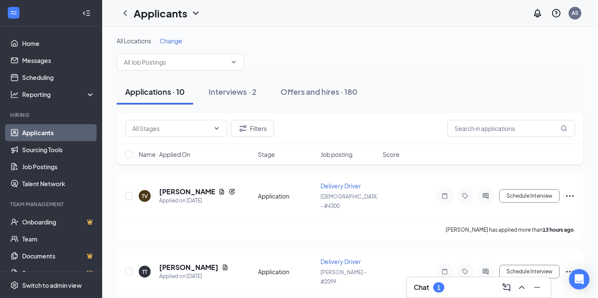
click at [456, 81] on div "Applications · 10 Interviews · 2 Offers and hires · 180" at bounding box center [350, 92] width 467 height 26
click at [486, 193] on icon "ActiveChat" at bounding box center [486, 196] width 10 height 7
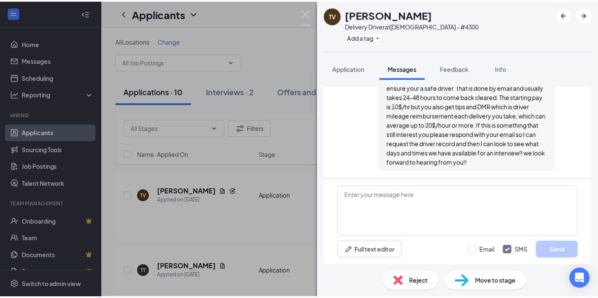
scroll to position [178, 0]
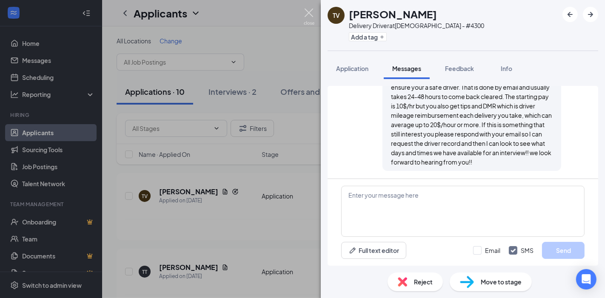
click at [311, 15] on img at bounding box center [309, 17] width 11 height 17
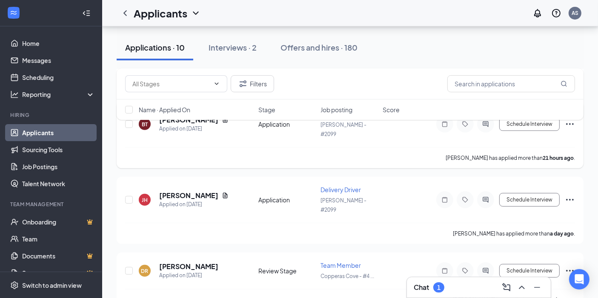
scroll to position [378, 0]
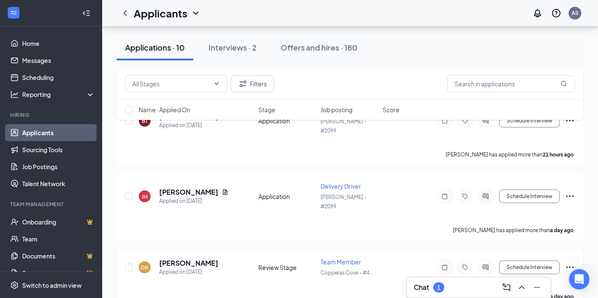
click at [569, 263] on icon "Ellipses" at bounding box center [570, 268] width 10 height 10
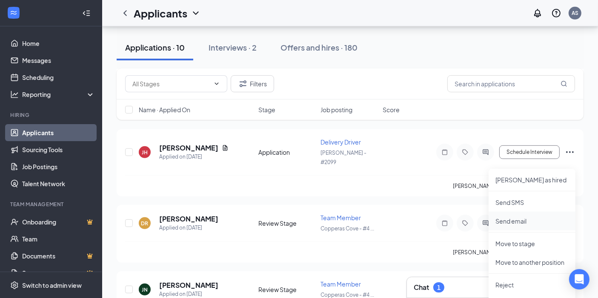
scroll to position [473, 0]
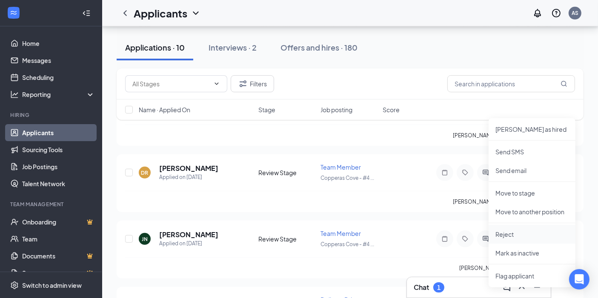
click at [510, 229] on li "Reject" at bounding box center [532, 234] width 87 height 19
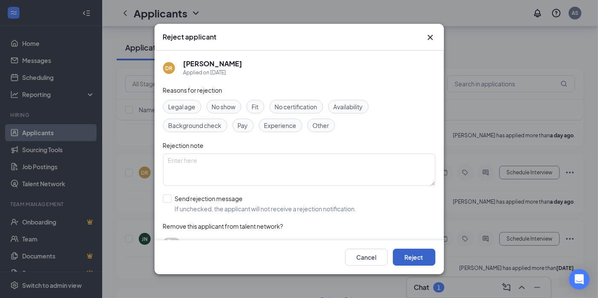
click at [411, 255] on button "Reject" at bounding box center [414, 257] width 43 height 17
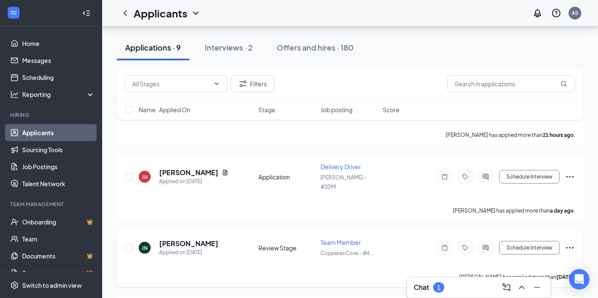
scroll to position [378, 0]
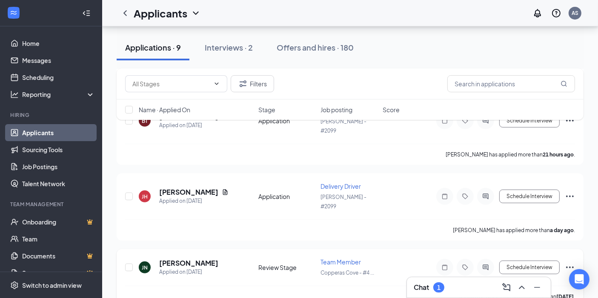
click at [568, 263] on icon "Ellipses" at bounding box center [570, 268] width 10 height 10
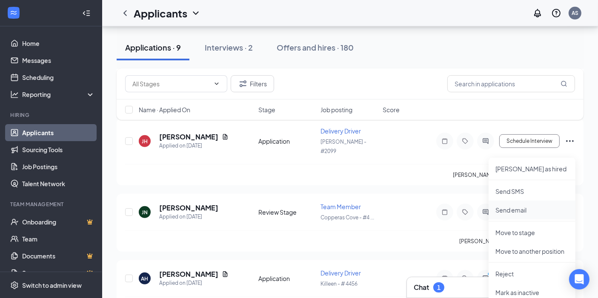
scroll to position [467, 0]
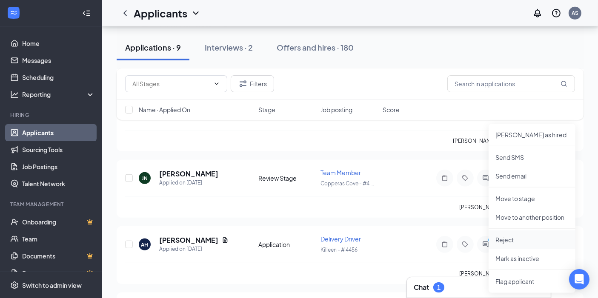
click at [506, 241] on p "Reject" at bounding box center [531, 240] width 73 height 9
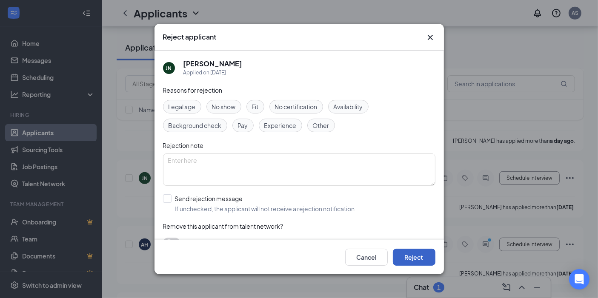
click at [401, 255] on button "Reject" at bounding box center [414, 257] width 43 height 17
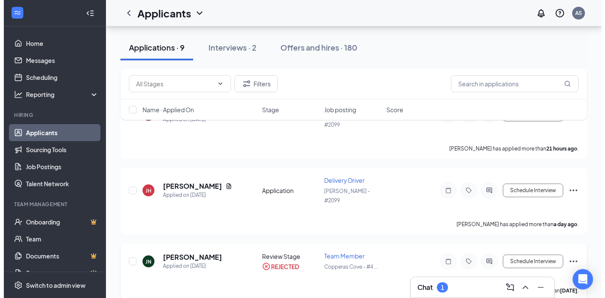
scroll to position [420, 0]
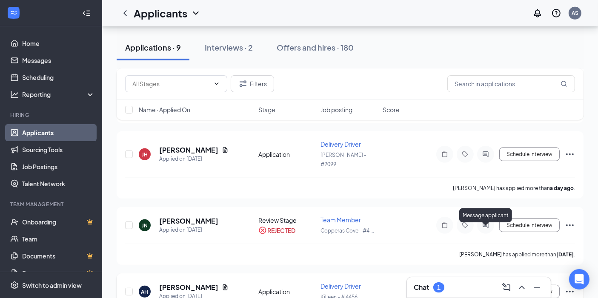
click at [485, 289] on icon "ActiveChat" at bounding box center [486, 292] width 10 height 7
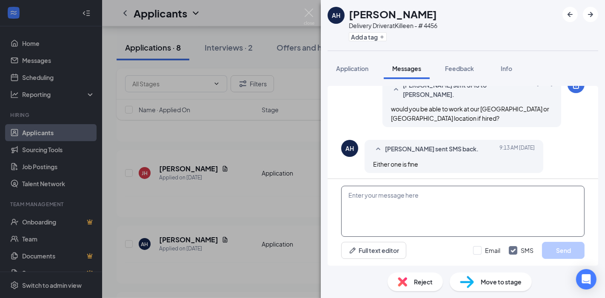
scroll to position [489, 0]
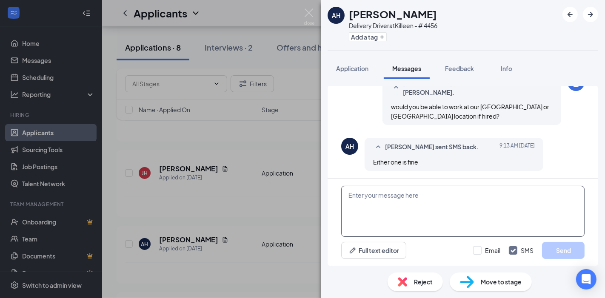
click at [404, 233] on textarea at bounding box center [462, 211] width 243 height 51
type textarea "can you interview [DATE] or [DATE] at 2pm?"
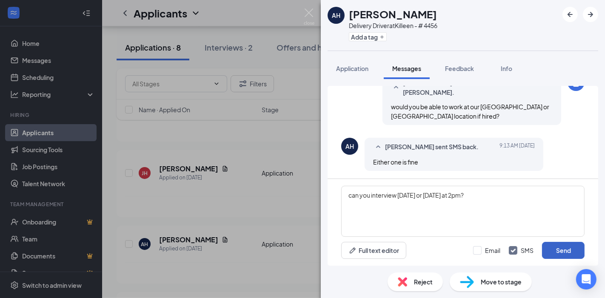
click at [560, 249] on button "Send" at bounding box center [563, 250] width 43 height 17
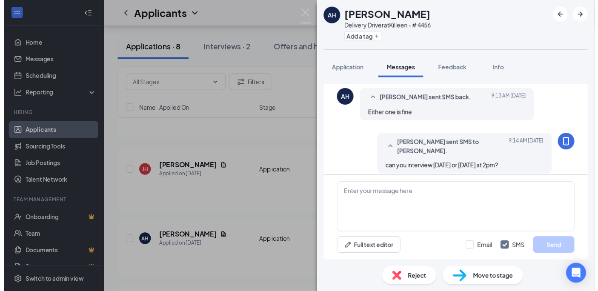
scroll to position [544, 0]
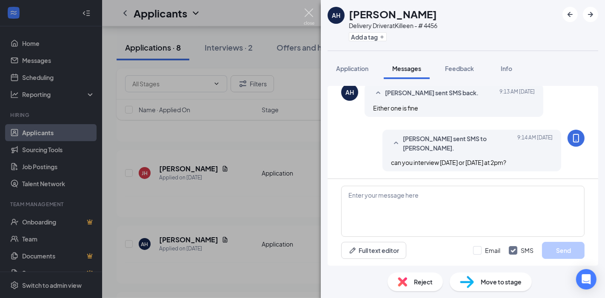
click at [311, 18] on img at bounding box center [309, 17] width 11 height 17
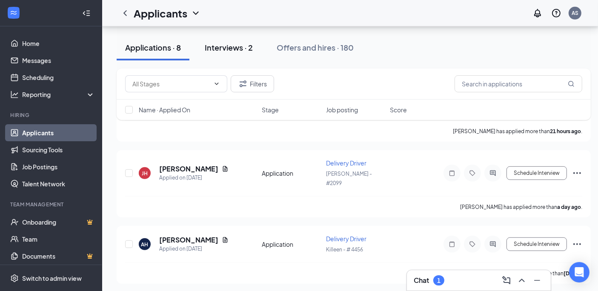
click at [244, 48] on div "Interviews · 2" at bounding box center [229, 47] width 48 height 11
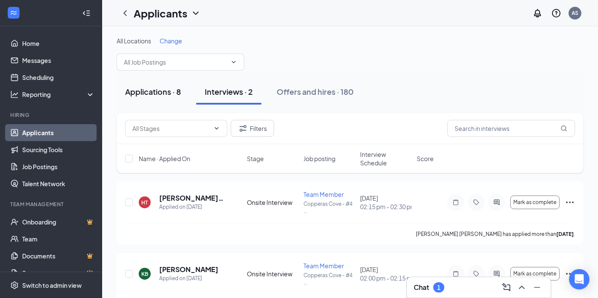
click at [158, 97] on button "Applications · 8" at bounding box center [153, 92] width 73 height 26
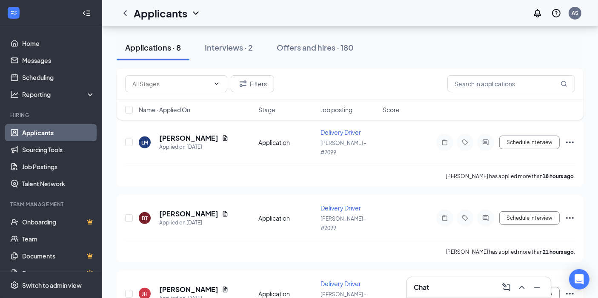
scroll to position [165, 0]
